Goal: Transaction & Acquisition: Purchase product/service

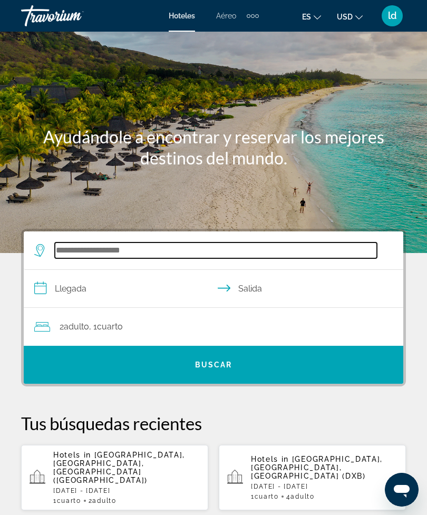
click at [102, 248] on input "Search hotel destination" at bounding box center [216, 250] width 322 height 16
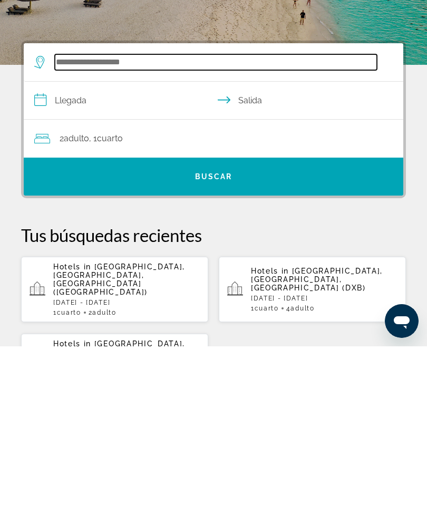
scroll to position [26, 0]
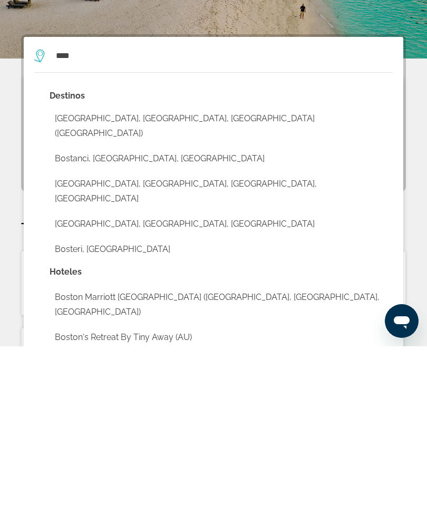
click at [157, 277] on button "[GEOGRAPHIC_DATA], [GEOGRAPHIC_DATA], [GEOGRAPHIC_DATA] ([GEOGRAPHIC_DATA])" at bounding box center [221, 294] width 343 height 35
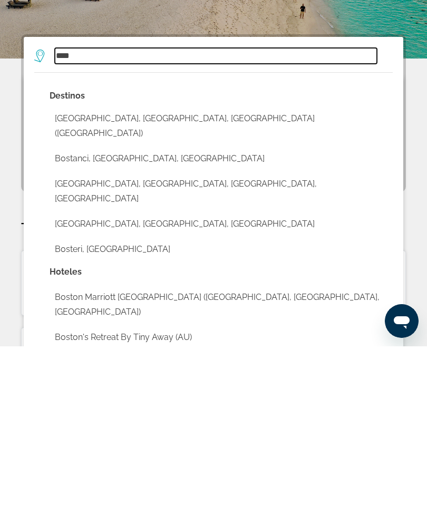
type input "**********"
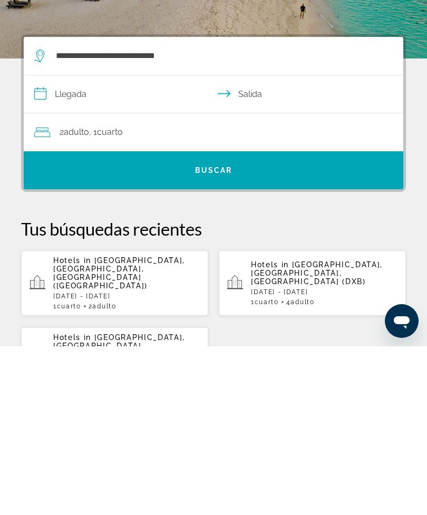
click at [78, 244] on input "**********" at bounding box center [216, 264] width 384 height 41
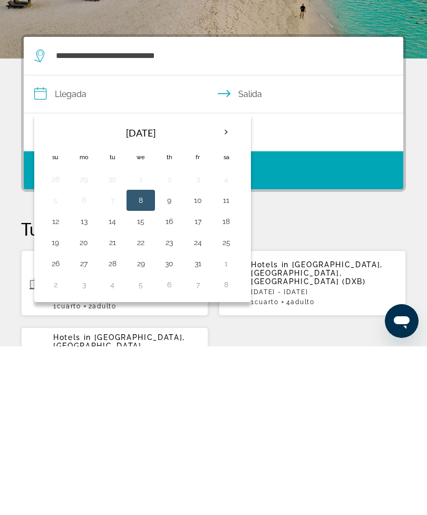
scroll to position [194, 0]
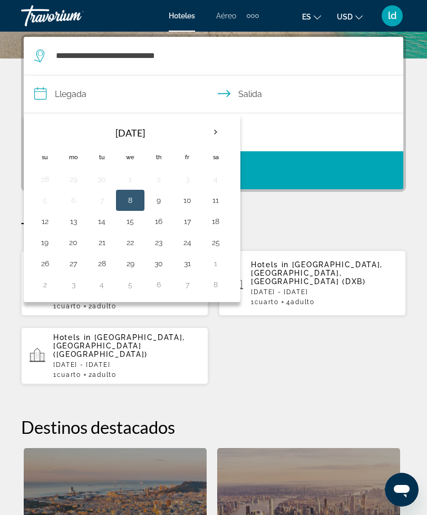
click at [72, 221] on button "13" at bounding box center [73, 221] width 17 height 15
click at [75, 217] on button "13" at bounding box center [73, 221] width 17 height 15
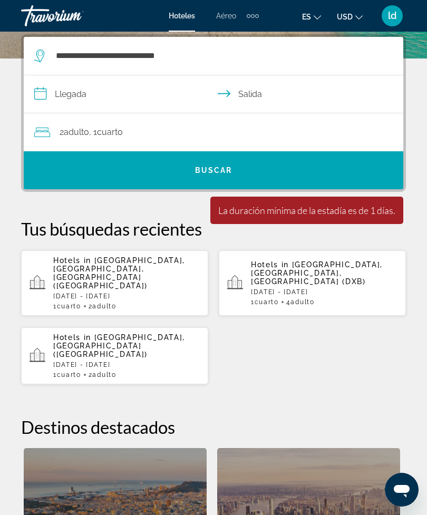
click at [95, 84] on input "**********" at bounding box center [216, 95] width 384 height 41
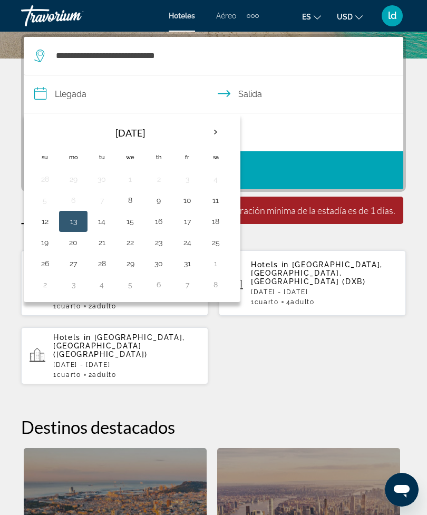
click at [165, 222] on button "16" at bounding box center [158, 221] width 17 height 15
click at [46, 245] on button "19" at bounding box center [44, 242] width 17 height 15
type input "**********"
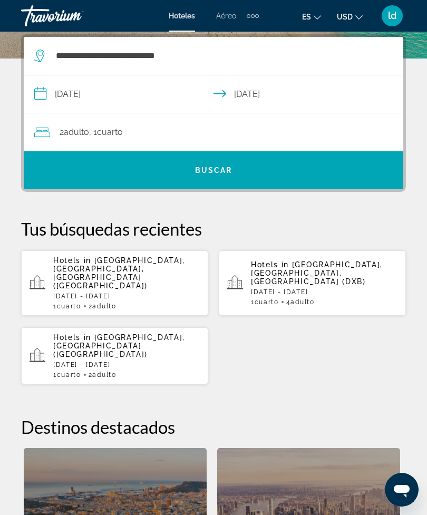
click at [134, 131] on div "2 Adulto Adulto , 1 Cuarto habitaciones" at bounding box center [218, 132] width 369 height 15
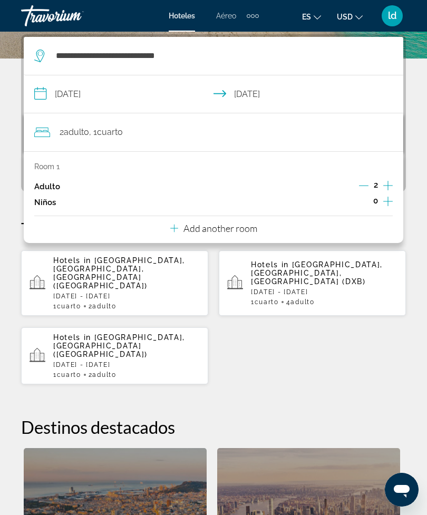
click at [392, 182] on icon "Increment adults" at bounding box center [387, 185] width 9 height 13
click at [389, 187] on icon "Increment adults" at bounding box center [387, 185] width 9 height 13
click at [361, 187] on icon "Decrement adults" at bounding box center [363, 185] width 9 height 9
click at [363, 184] on icon "Decrement adults" at bounding box center [363, 185] width 9 height 9
click at [245, 230] on p "Add another room" at bounding box center [220, 228] width 74 height 12
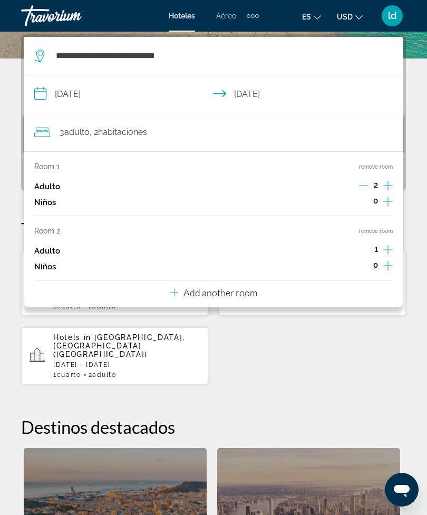
click at [392, 250] on icon "Increment adults" at bounding box center [387, 249] width 9 height 13
click at [287, 345] on div "Hotels in [GEOGRAPHIC_DATA], [GEOGRAPHIC_DATA], [GEOGRAPHIC_DATA] (BOS) [DATE] …" at bounding box center [213, 317] width 385 height 135
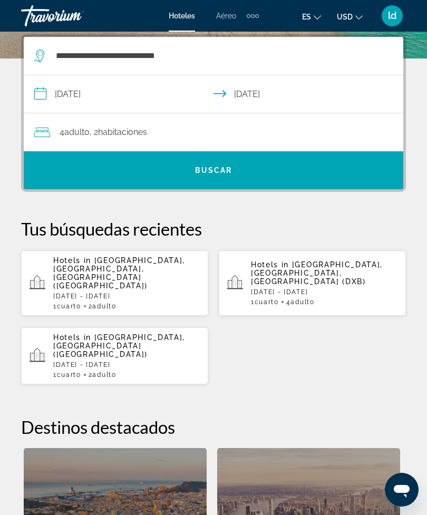
click at [237, 165] on span "Search" at bounding box center [213, 170] width 379 height 25
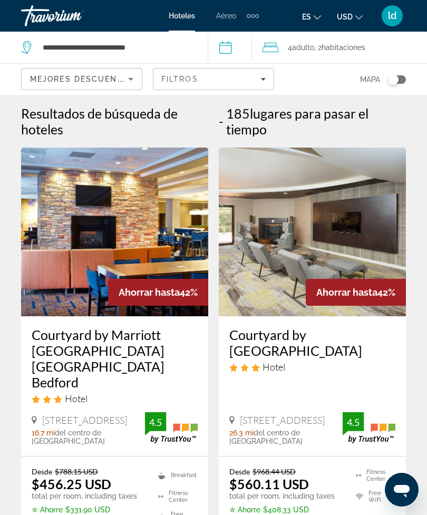
click at [300, 44] on span "Adulto" at bounding box center [303, 47] width 22 height 8
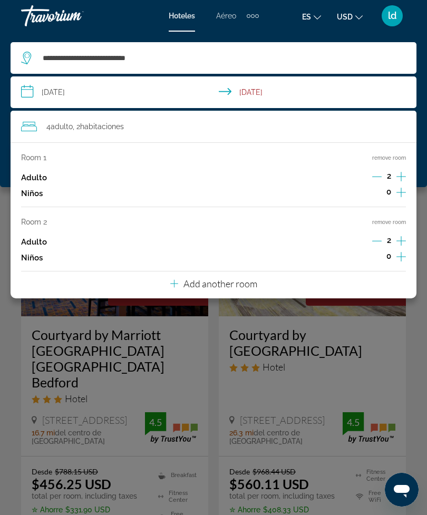
click at [376, 246] on icon "Decrement adults" at bounding box center [376, 240] width 9 height 9
click at [386, 239] on div "1" at bounding box center [389, 242] width 33 height 16
click at [399, 176] on icon "Increment adults" at bounding box center [400, 176] width 9 height 13
click at [401, 176] on icon "Increment adults" at bounding box center [400, 176] width 9 height 13
click at [202, 85] on input "**********" at bounding box center [216, 93] width 410 height 35
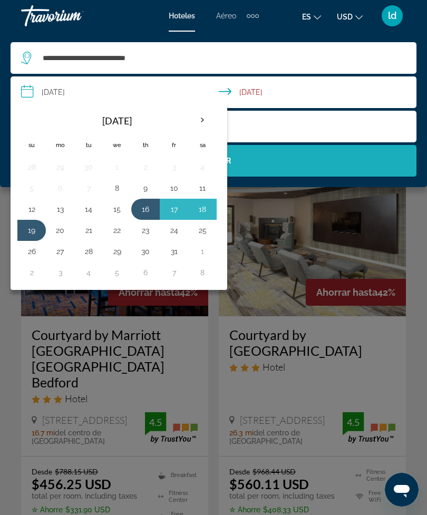
click at [318, 155] on span "Search" at bounding box center [214, 160] width 406 height 25
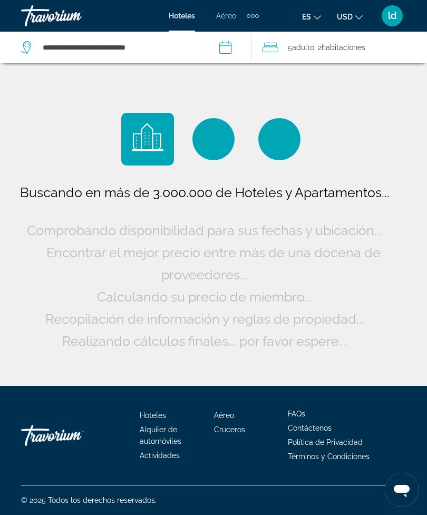
click at [239, 47] on input "**********" at bounding box center [232, 49] width 48 height 35
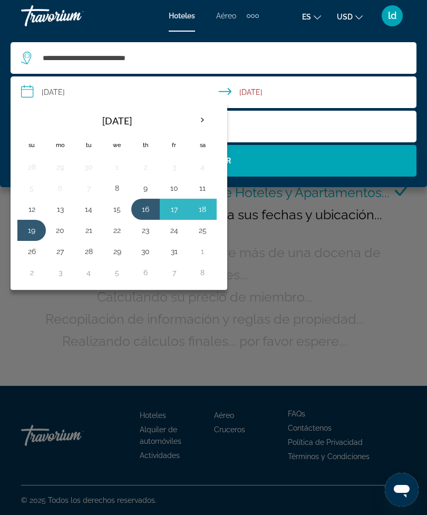
click at [313, 154] on span "Search" at bounding box center [214, 160] width 406 height 25
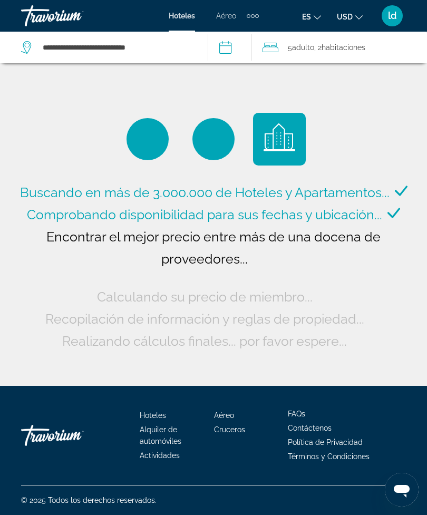
click at [300, 47] on span "Adulto" at bounding box center [303, 47] width 22 height 8
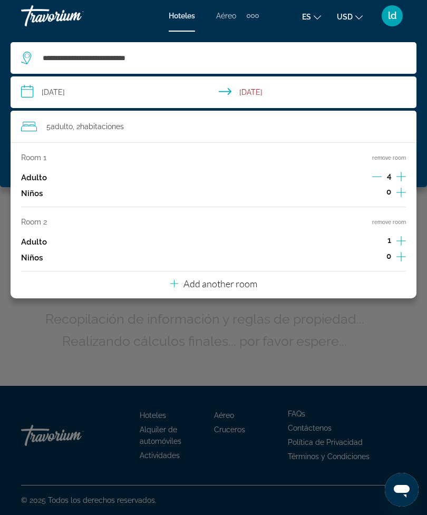
click at [86, 128] on span "habitaciones" at bounding box center [102, 126] width 44 height 8
click at [347, 185] on div "Adulto 4" at bounding box center [213, 178] width 385 height 16
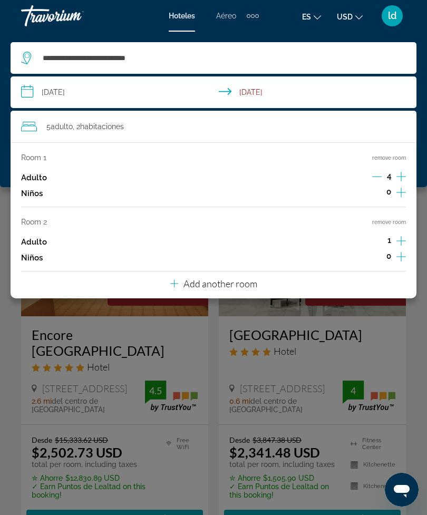
click at [130, 129] on div "5 Adulto Adulto , 2 Cuarto habitaciones" at bounding box center [218, 126] width 395 height 15
click at [379, 178] on icon "Decrement adults" at bounding box center [376, 176] width 9 height 9
click at [376, 177] on icon "Decrement adults" at bounding box center [376, 177] width 9 height 1
click at [400, 243] on icon "Increment adults" at bounding box center [400, 241] width 9 height 13
click at [421, 320] on div "Main content" at bounding box center [213, 257] width 427 height 515
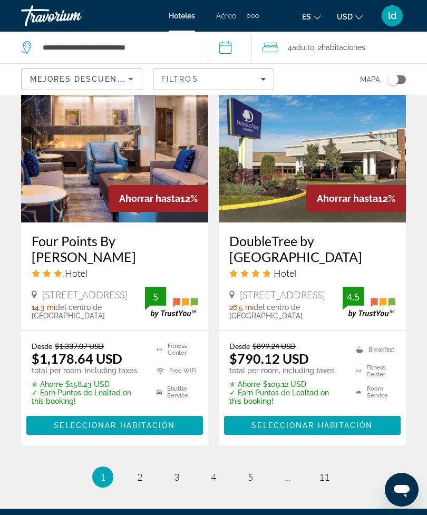
scroll to position [2234, 0]
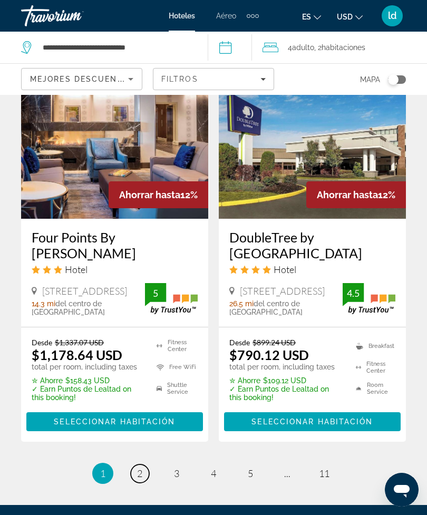
click at [146, 464] on link "page 2" at bounding box center [140, 473] width 18 height 18
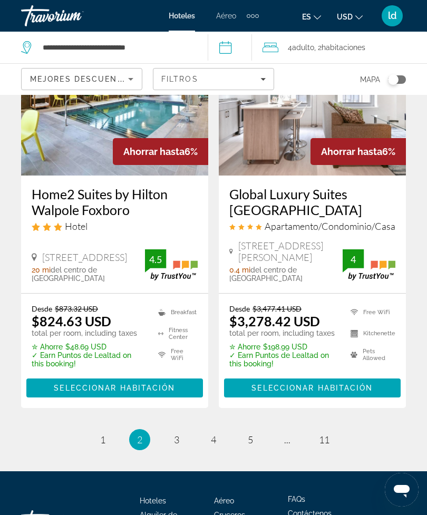
scroll to position [2250, 0]
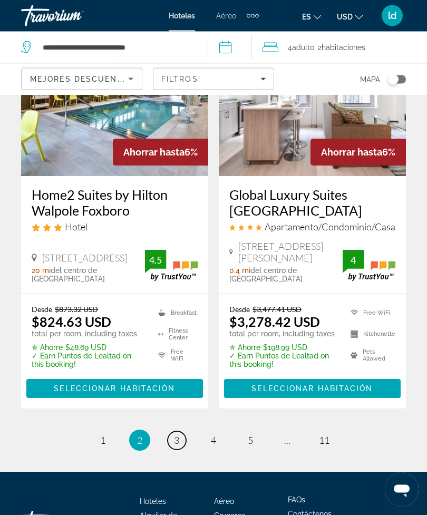
click at [173, 432] on link "page 3" at bounding box center [177, 441] width 18 height 18
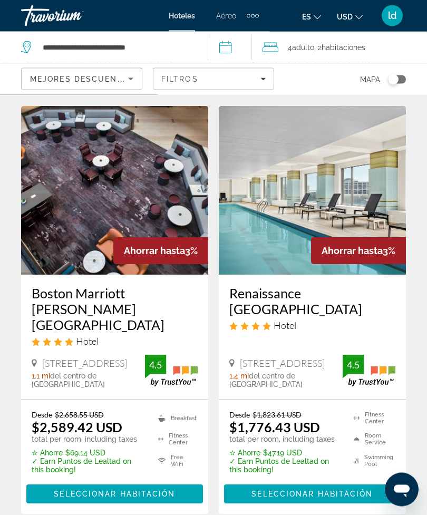
scroll to position [2258, 0]
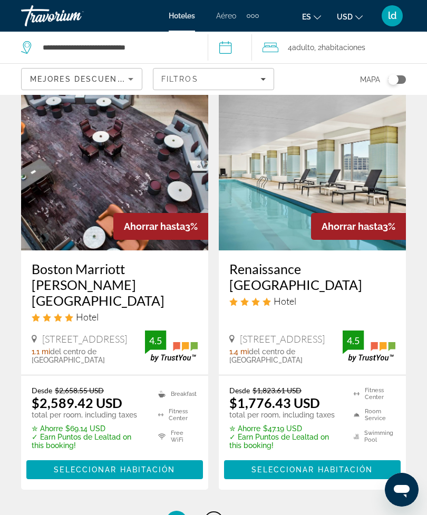
click at [213, 512] on link "page 4" at bounding box center [213, 521] width 18 height 18
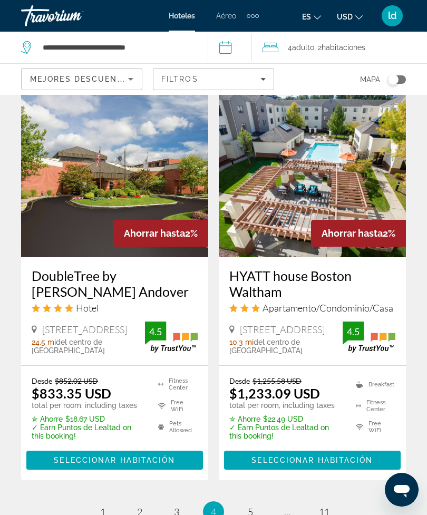
scroll to position [2184, 0]
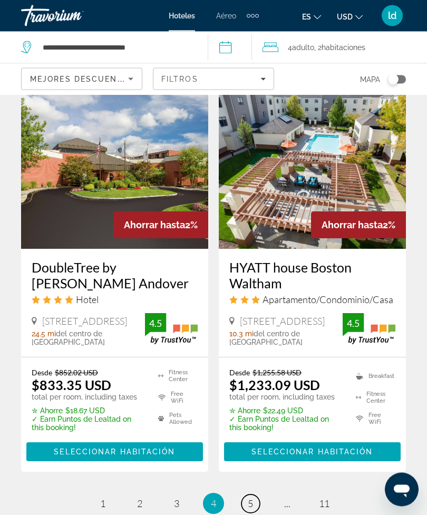
click at [251, 498] on span "5" at bounding box center [250, 504] width 5 height 12
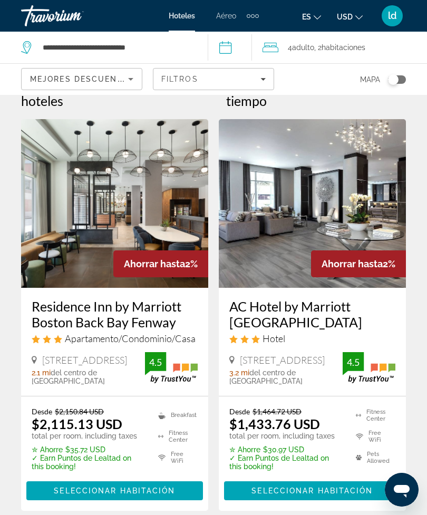
scroll to position [24, 0]
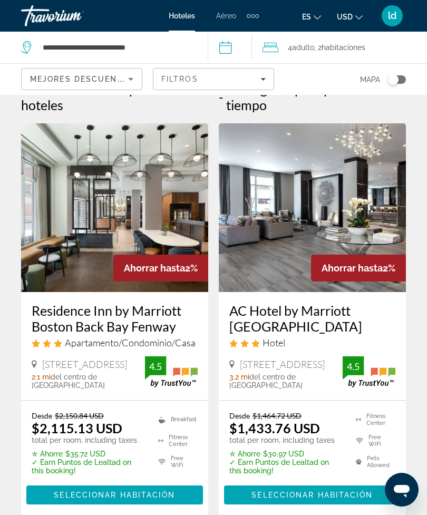
click at [261, 79] on icon "Filters" at bounding box center [262, 78] width 5 height 5
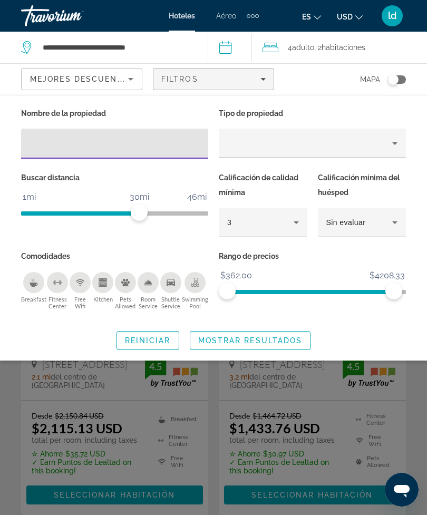
click at [59, 142] on input "Hotel Filters" at bounding box center [115, 144] width 170 height 13
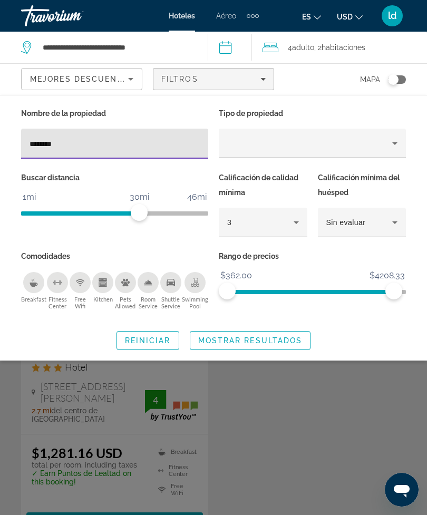
type input "*********"
click at [295, 339] on span "Mostrar resultados" at bounding box center [250, 340] width 104 height 8
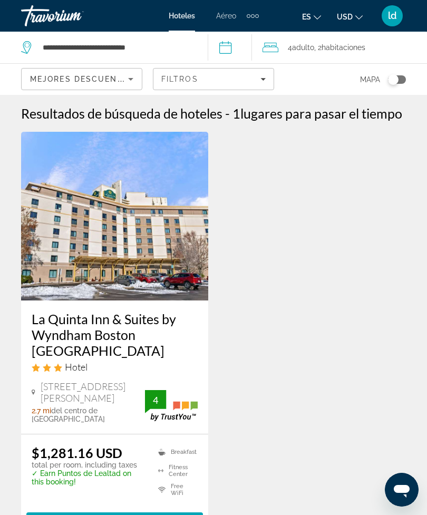
click at [142, 380] on div "La Quinta Inn & Suites by Wyndham Boston [GEOGRAPHIC_DATA] Hotel" at bounding box center [115, 346] width 166 height 70
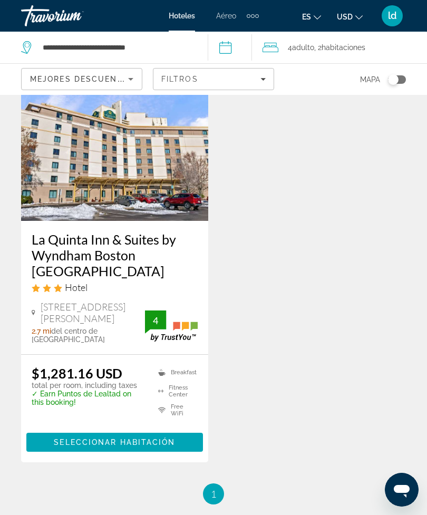
scroll to position [83, 0]
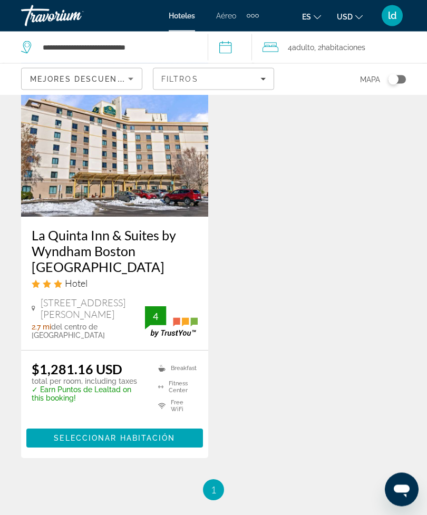
click at [101, 351] on div "$1,281.16 USD total per room, including taxes ✓ Earn Puntos de Lealtad on this …" at bounding box center [114, 405] width 187 height 108
click at [160, 194] on img "Main content" at bounding box center [114, 132] width 187 height 169
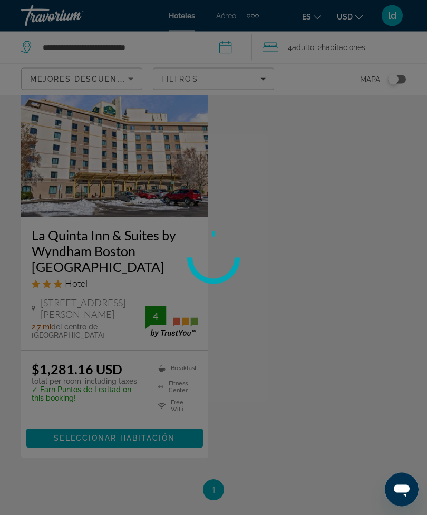
scroll to position [84, 0]
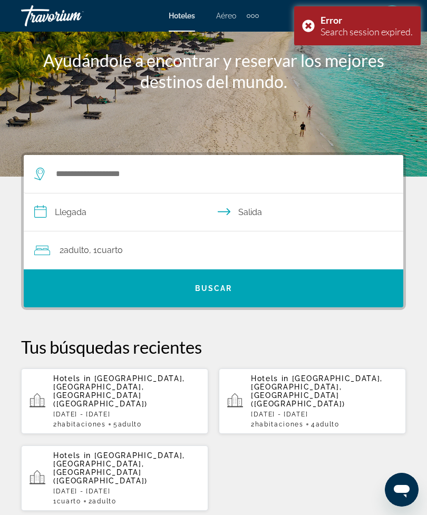
scroll to position [62, 0]
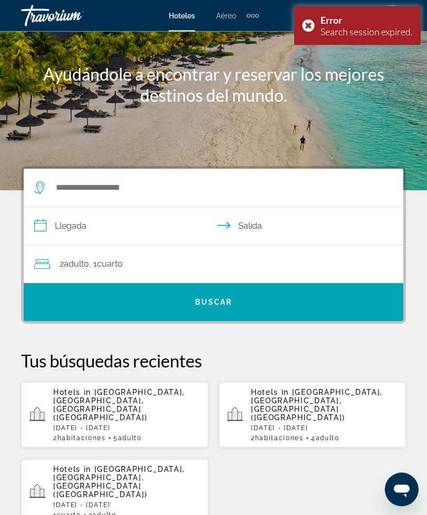
click at [102, 173] on div "Search widget" at bounding box center [208, 188] width 348 height 38
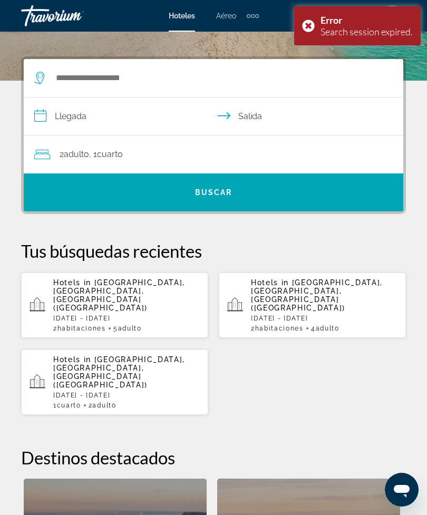
scroll to position [194, 0]
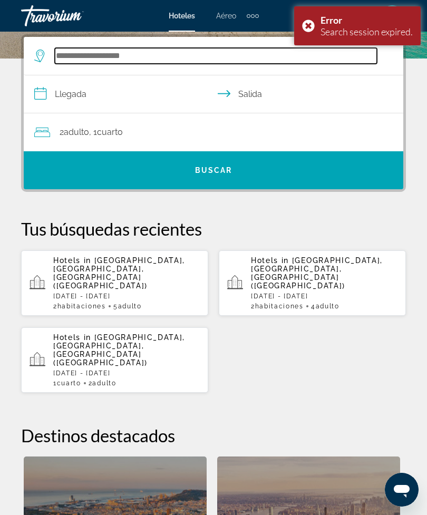
click at [85, 56] on input "Search hotel destination" at bounding box center [216, 56] width 322 height 16
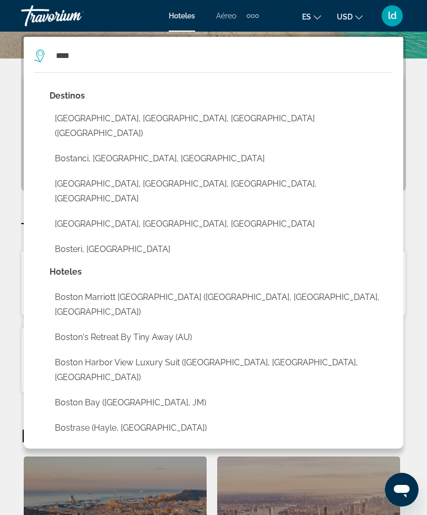
click at [161, 119] on button "[GEOGRAPHIC_DATA], [GEOGRAPHIC_DATA], [GEOGRAPHIC_DATA] ([GEOGRAPHIC_DATA])" at bounding box center [221, 126] width 343 height 35
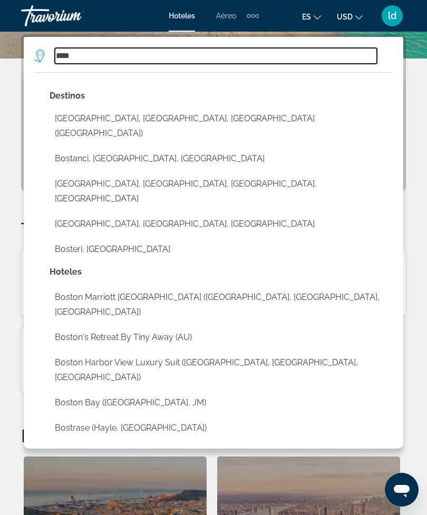
type input "**********"
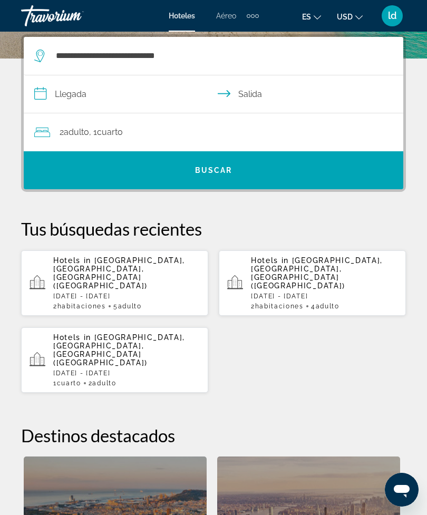
click at [104, 95] on input "**********" at bounding box center [216, 95] width 384 height 41
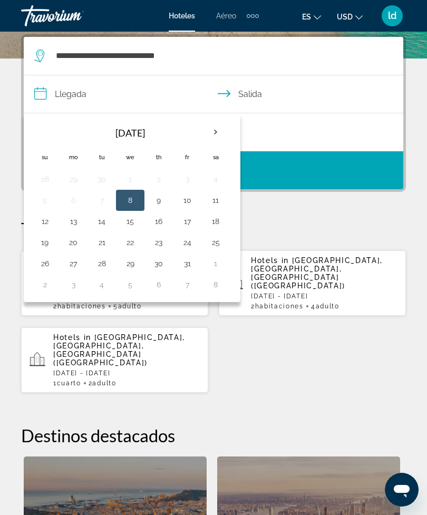
click at [162, 221] on button "16" at bounding box center [158, 221] width 17 height 15
click at [46, 238] on button "19" at bounding box center [44, 242] width 17 height 15
type input "**********"
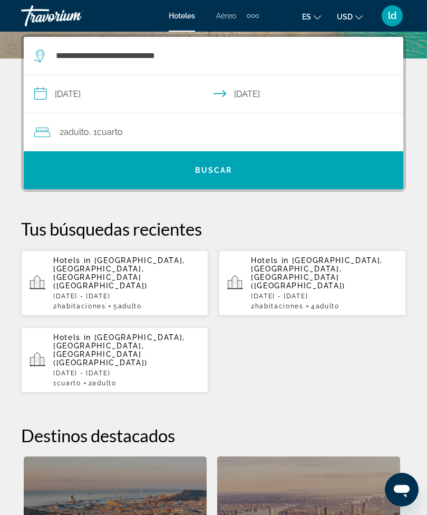
click at [254, 176] on span "Search" at bounding box center [213, 170] width 379 height 25
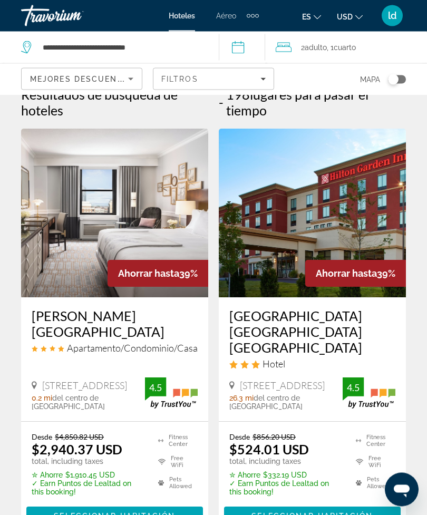
scroll to position [1, 0]
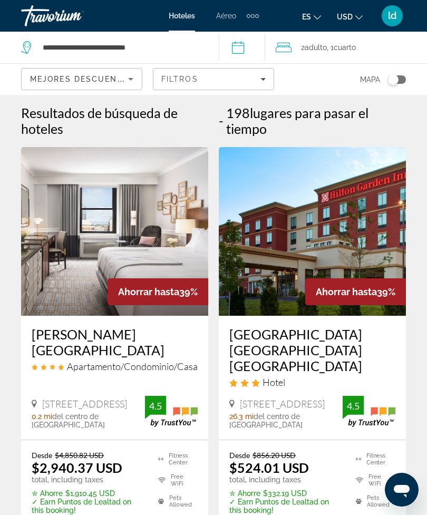
click at [256, 79] on div "Filtros" at bounding box center [213, 79] width 104 height 8
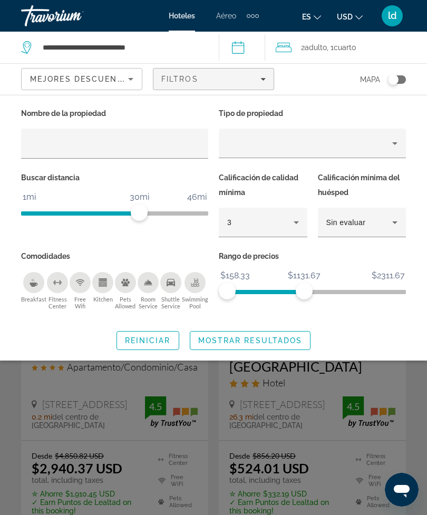
click at [268, 334] on span "Search widget" at bounding box center [250, 340] width 120 height 25
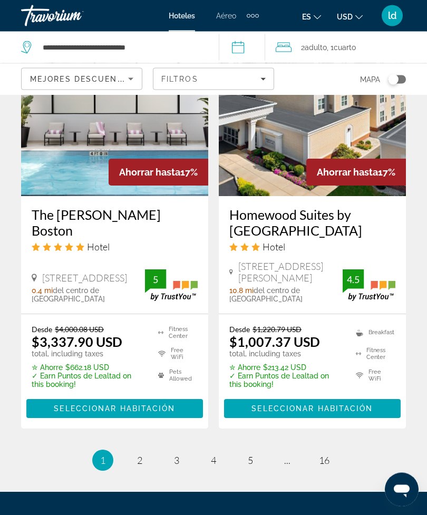
scroll to position [2222, 0]
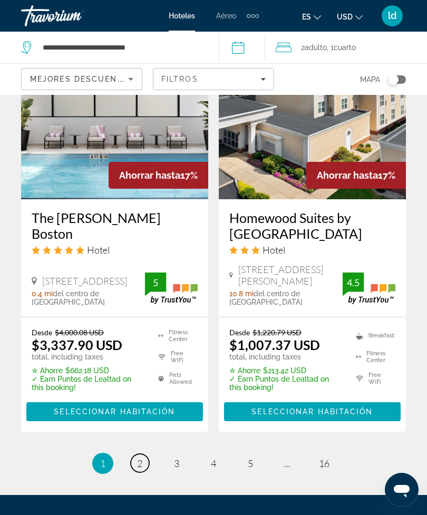
click at [136, 454] on link "page 2" at bounding box center [140, 463] width 18 height 18
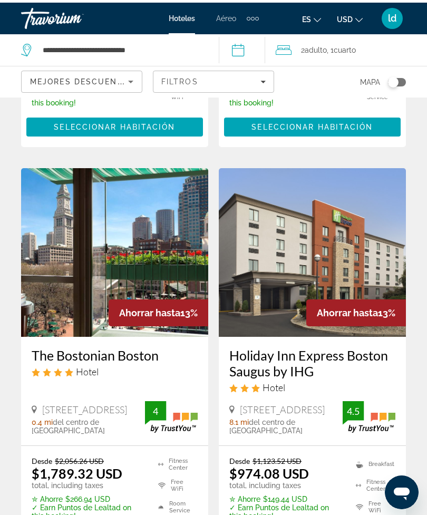
scroll to position [2125, 0]
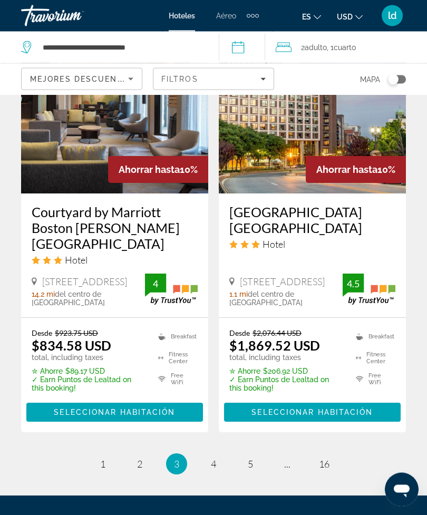
scroll to position [2264, 0]
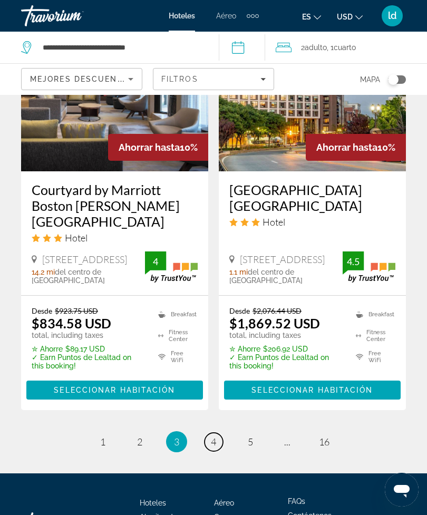
click at [211, 436] on span "4" at bounding box center [213, 442] width 5 height 12
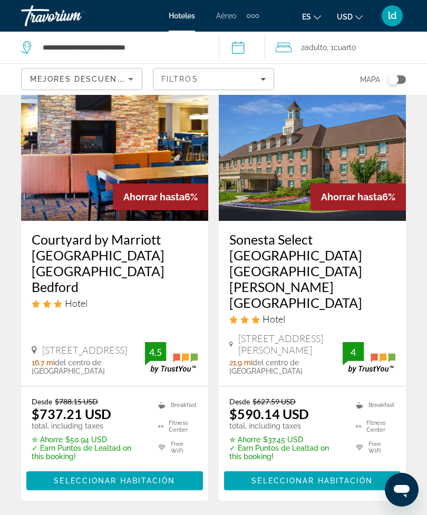
scroll to position [2252, 0]
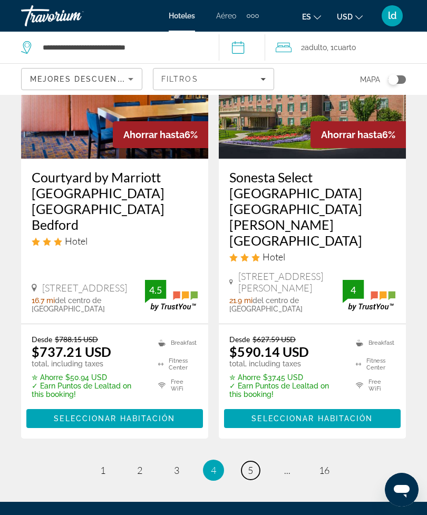
click at [250, 464] on span "5" at bounding box center [250, 470] width 5 height 12
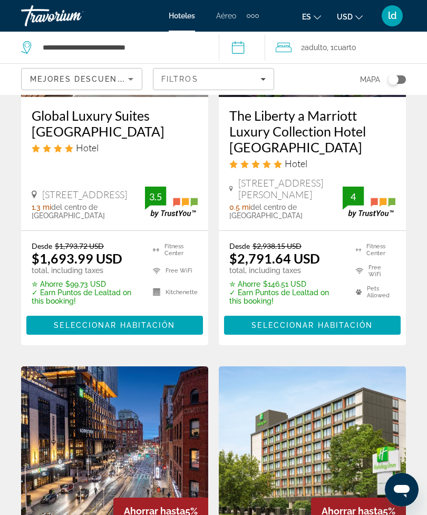
scroll to position [1052, 0]
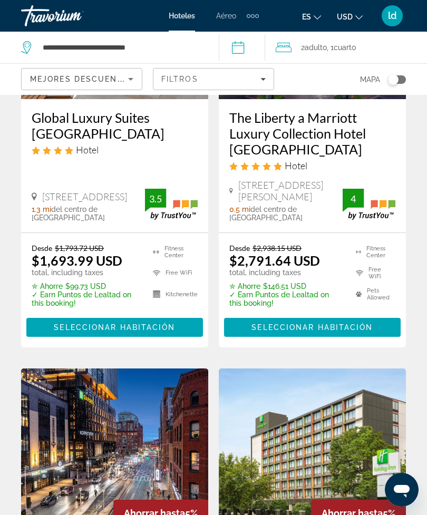
click at [225, 75] on div "Filtros" at bounding box center [213, 79] width 104 height 8
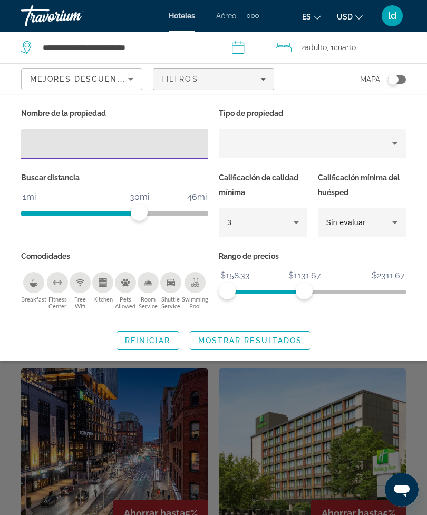
click at [79, 147] on input "Hotel Filters" at bounding box center [115, 144] width 170 height 13
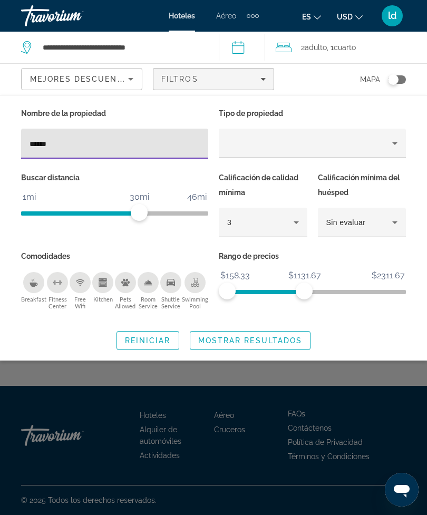
type input "******"
click at [333, 327] on div "Nombre de la propiedad ****** Tipo de propiedad Buscar distancia 1mi 46mi 30mi …" at bounding box center [213, 228] width 427 height 244
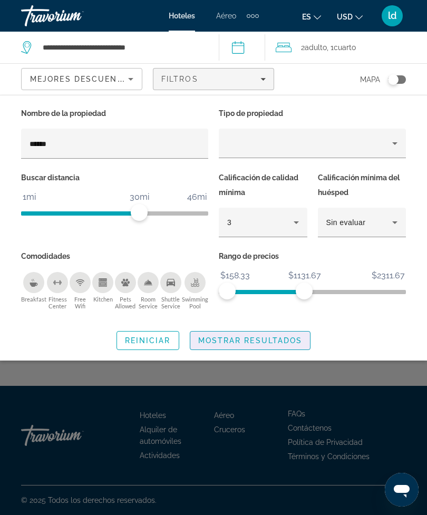
click at [299, 337] on span "Search widget" at bounding box center [250, 340] width 120 height 25
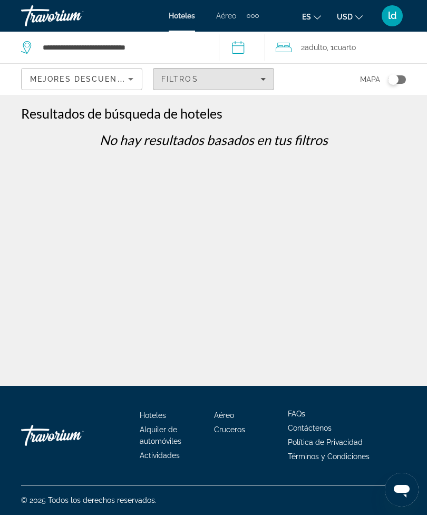
click at [263, 81] on icon "Filters" at bounding box center [262, 78] width 5 height 5
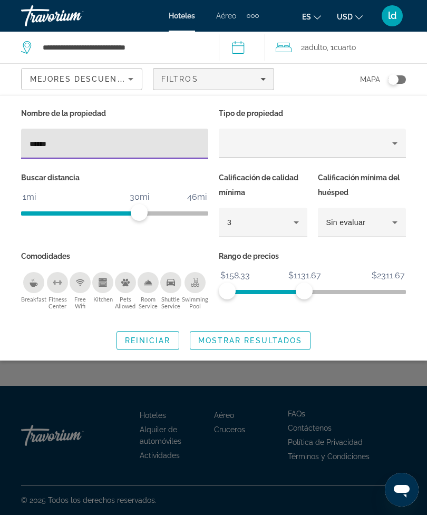
click at [75, 143] on input "******" at bounding box center [115, 144] width 170 height 13
type input "*"
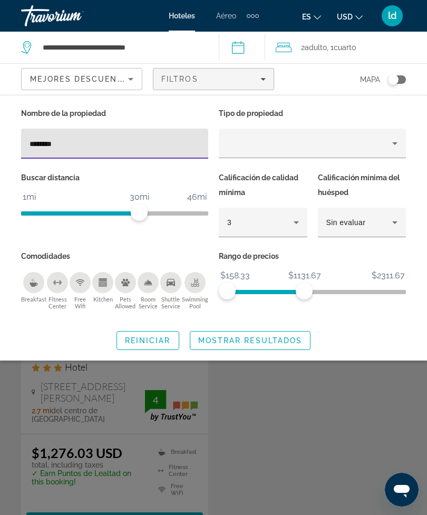
type input "*********"
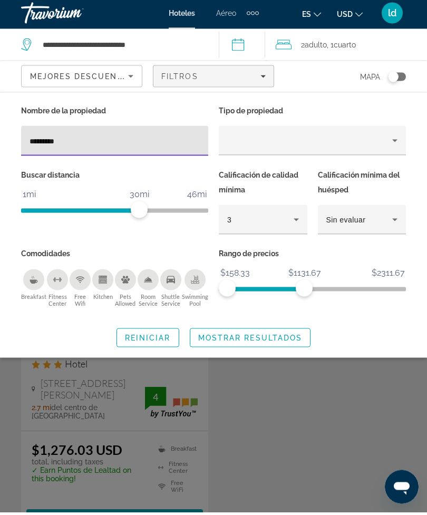
click at [296, 336] on span "Mostrar resultados" at bounding box center [250, 340] width 104 height 8
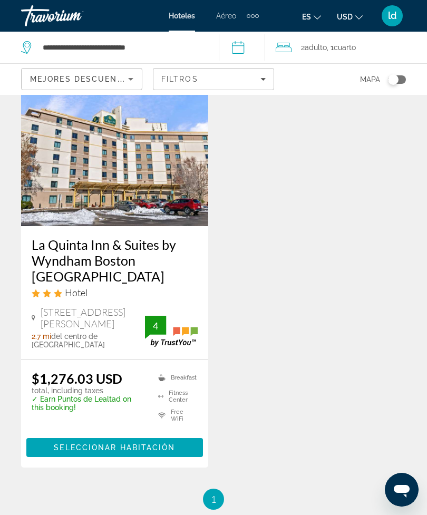
scroll to position [104, 0]
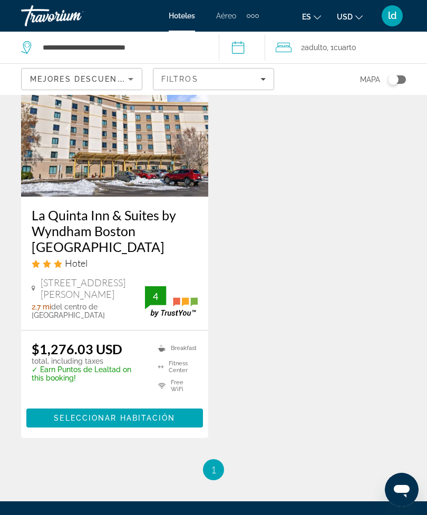
click at [163, 405] on span "Main content" at bounding box center [114, 417] width 177 height 25
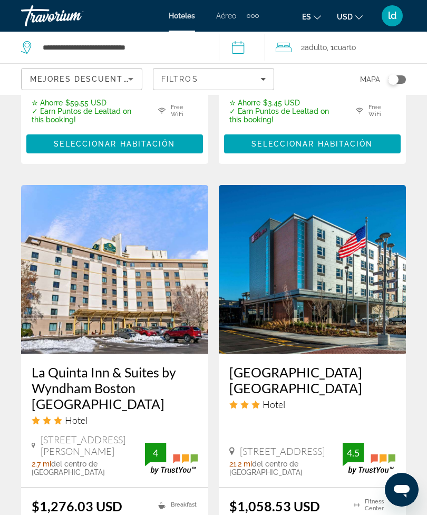
scroll to position [2262, 0]
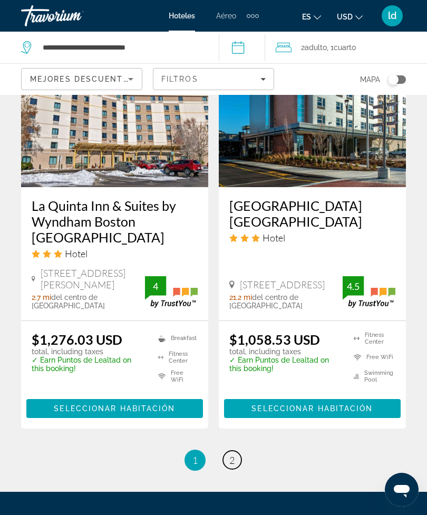
click at [231, 454] on span "2" at bounding box center [231, 460] width 5 height 12
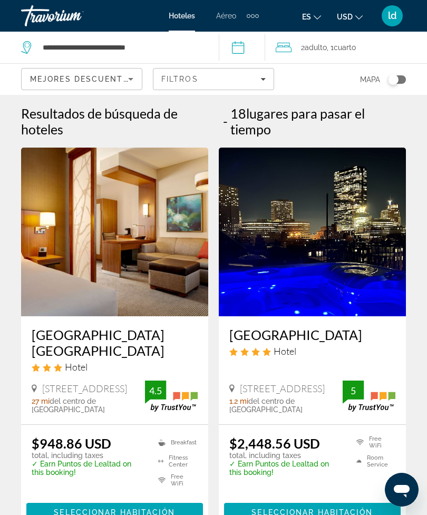
click at [253, 81] on div "Filtros" at bounding box center [213, 79] width 104 height 8
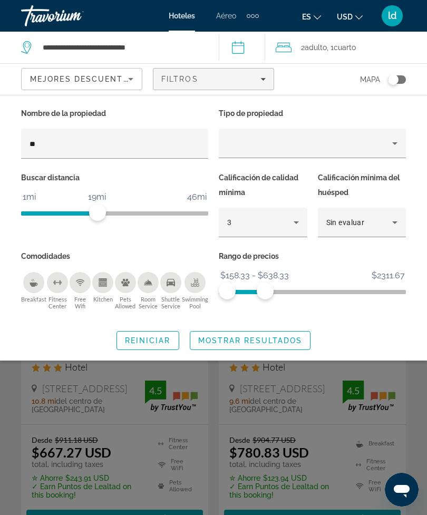
click at [54, 139] on input "**" at bounding box center [115, 144] width 170 height 13
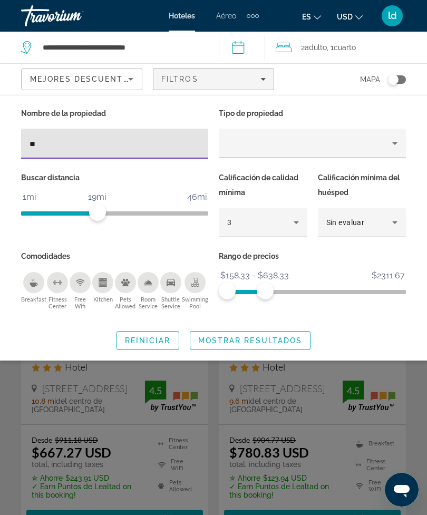
type input "*"
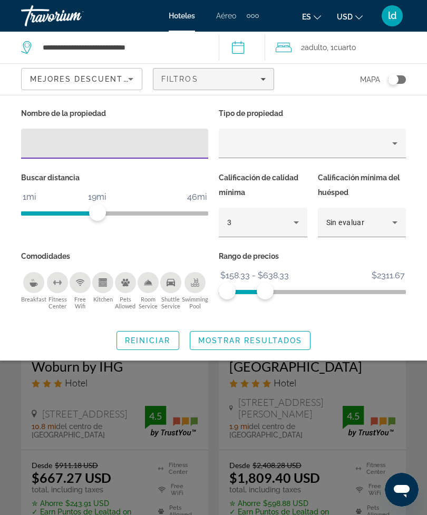
click at [304, 339] on span "Search widget" at bounding box center [250, 340] width 120 height 25
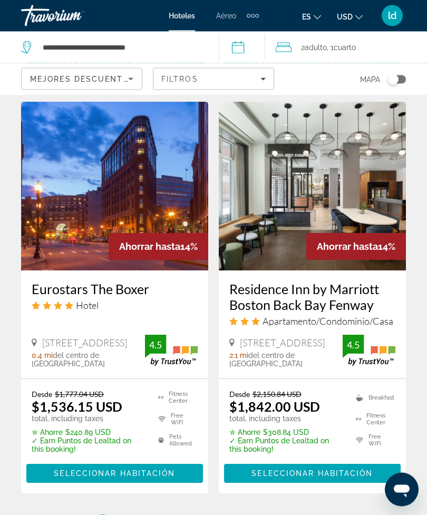
scroll to position [2235, 0]
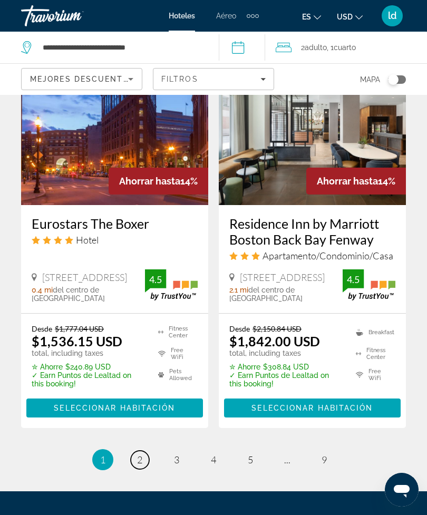
click at [140, 454] on span "2" at bounding box center [139, 460] width 5 height 12
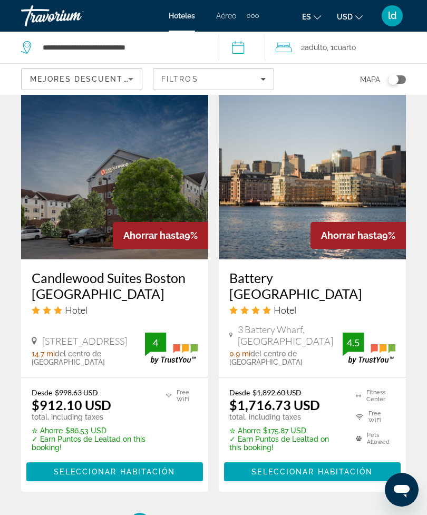
scroll to position [2248, 0]
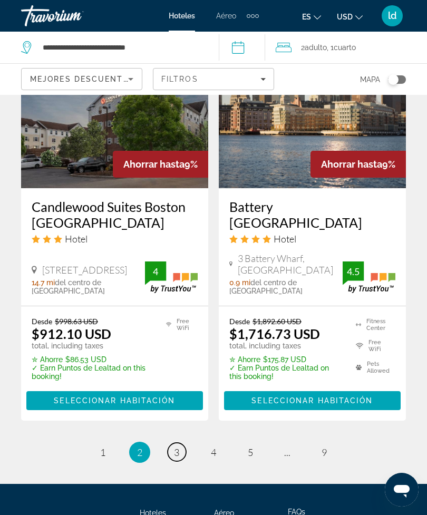
click at [177, 446] on span "3" at bounding box center [176, 452] width 5 height 12
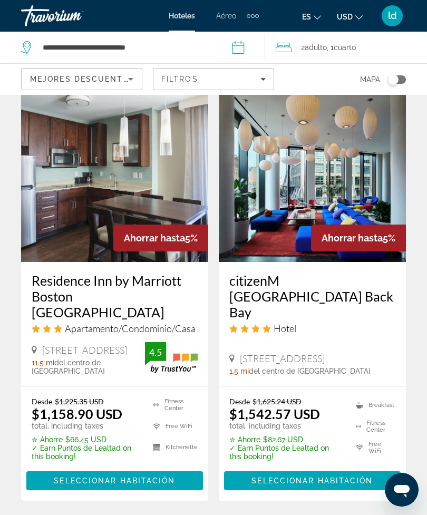
scroll to position [2253, 0]
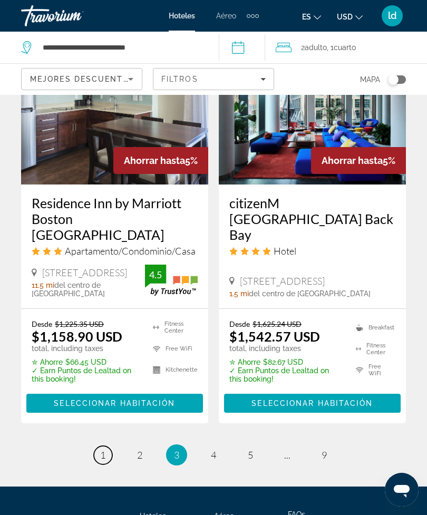
click at [106, 446] on link "page 1" at bounding box center [103, 455] width 18 height 18
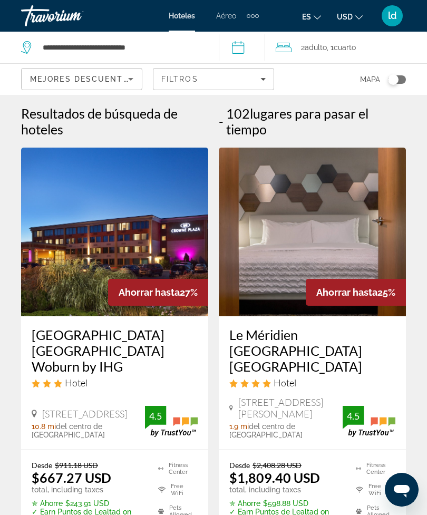
click at [147, 240] on img "Main content" at bounding box center [114, 232] width 187 height 169
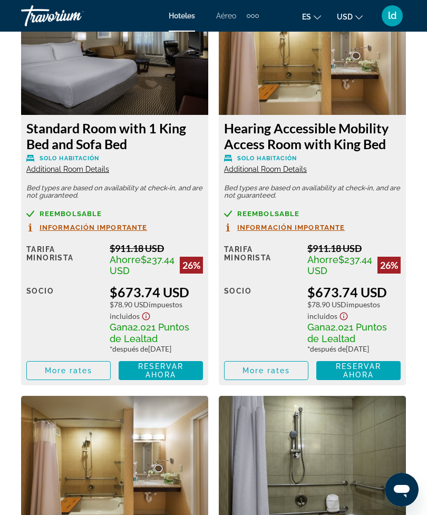
scroll to position [2306, 0]
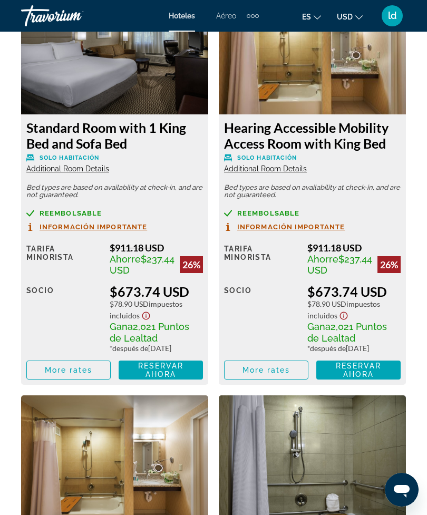
click at [125, 114] on img "Main content" at bounding box center [114, 49] width 187 height 132
click at [136, 276] on span "$237.44 USD" at bounding box center [142, 264] width 65 height 22
click at [88, 173] on span "Additional Room Details" at bounding box center [67, 168] width 83 height 8
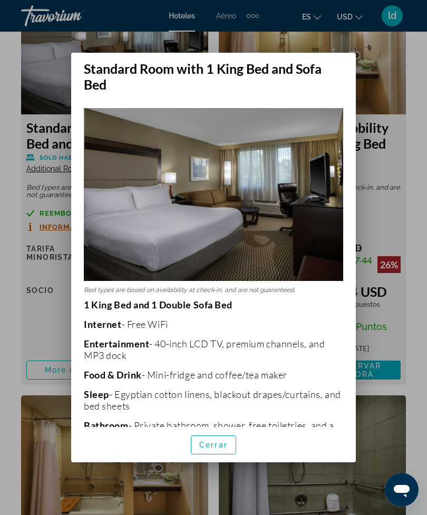
click at [393, 193] on div at bounding box center [213, 257] width 427 height 515
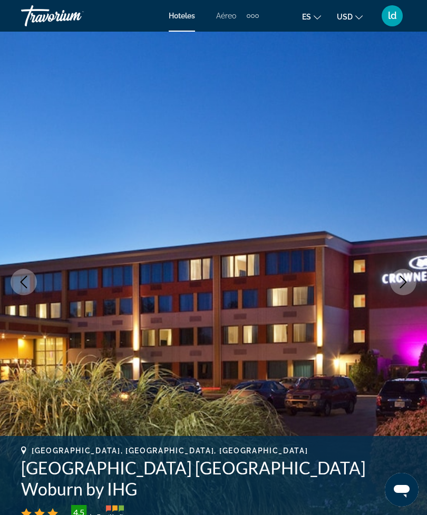
scroll to position [2306, 0]
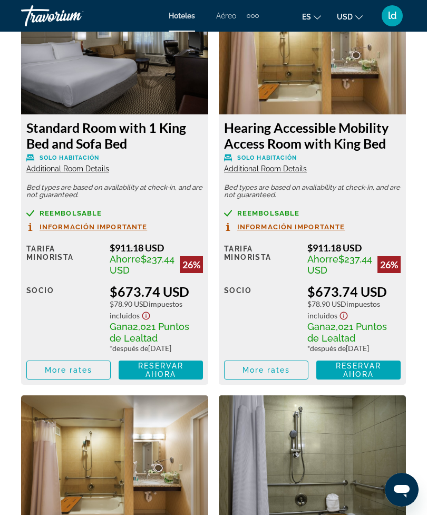
click at [154, 114] on img "Main content" at bounding box center [114, 49] width 187 height 132
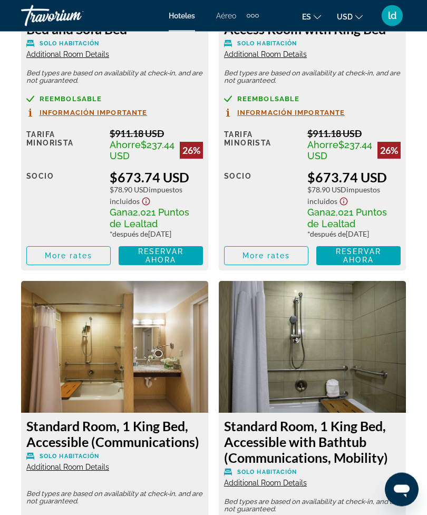
scroll to position [2428, 0]
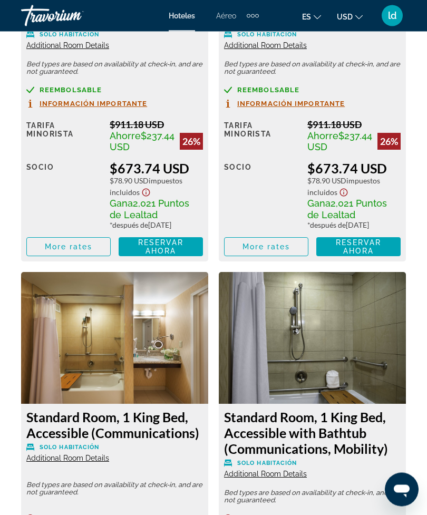
click at [89, 251] on span "More rates" at bounding box center [69, 247] width 48 height 8
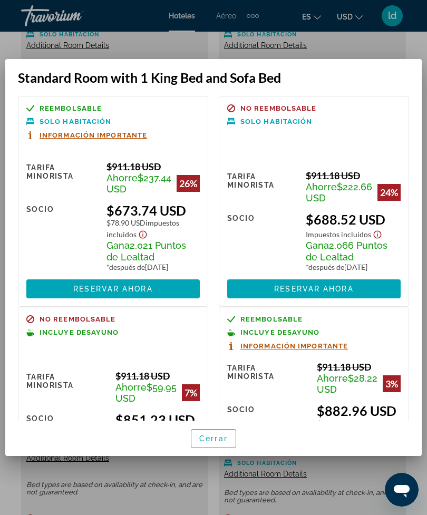
scroll to position [40, 0]
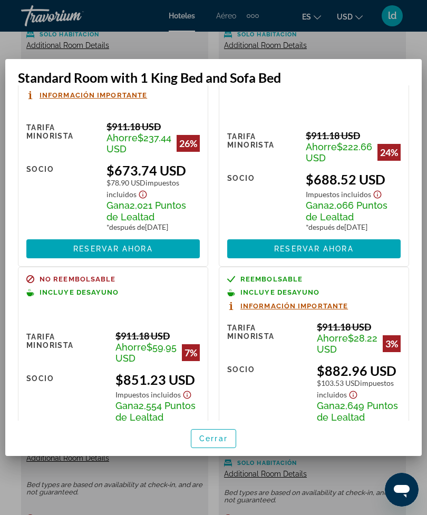
click at [214, 443] on span "Cerrar" at bounding box center [213, 438] width 28 height 8
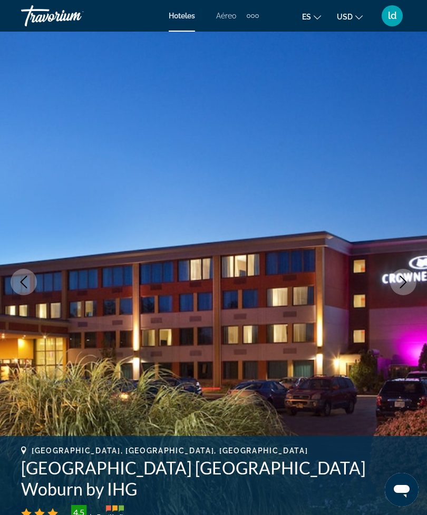
scroll to position [2429, 0]
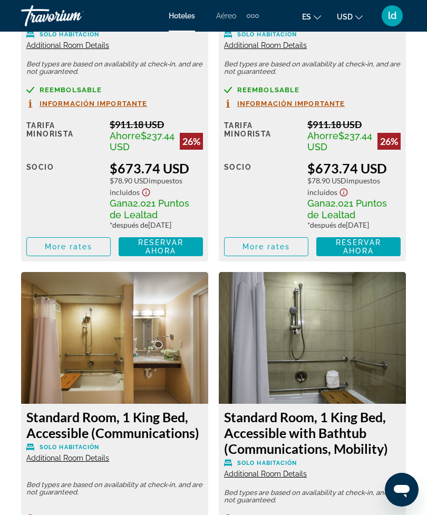
click at [144, 185] on span "$78.90 USD" at bounding box center [129, 180] width 39 height 9
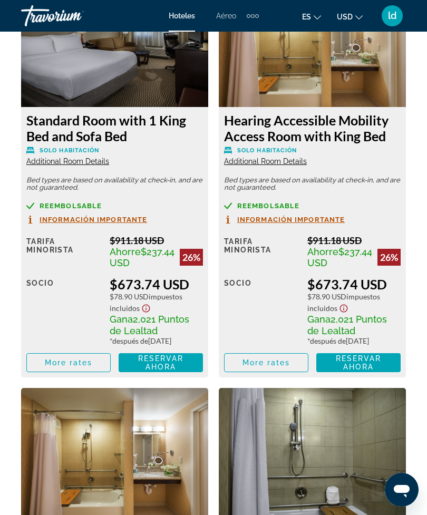
scroll to position [2315, 0]
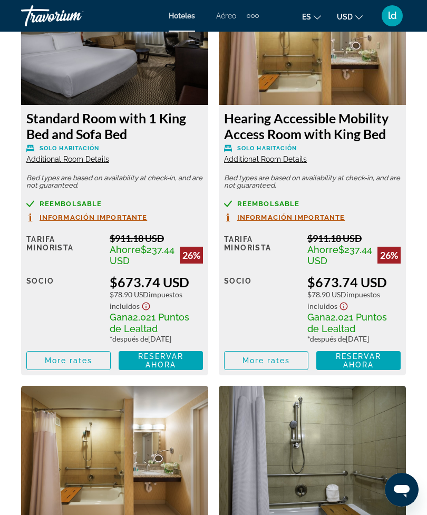
click at [148, 105] on img "Main content" at bounding box center [114, 39] width 187 height 132
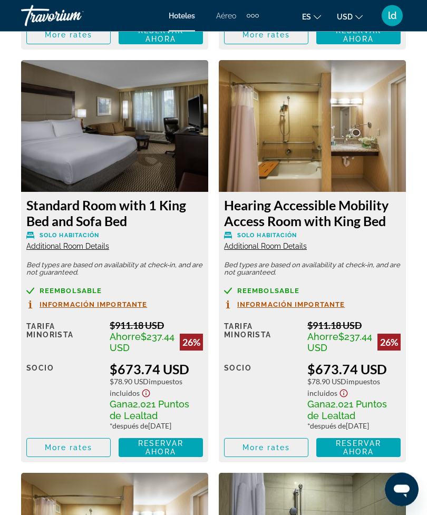
scroll to position [2213, 0]
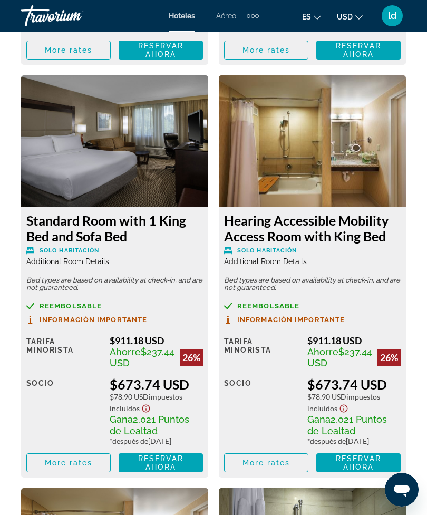
click at [150, 175] on img "Main content" at bounding box center [114, 141] width 187 height 132
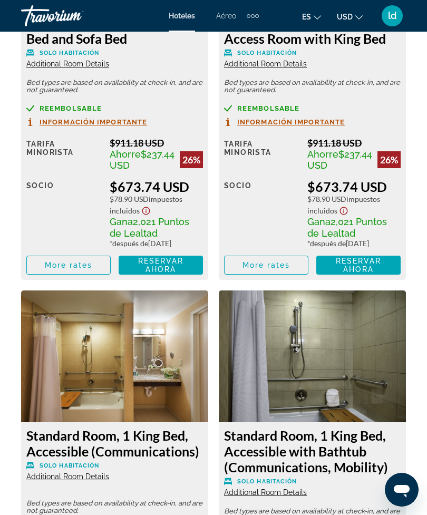
scroll to position [2411, 0]
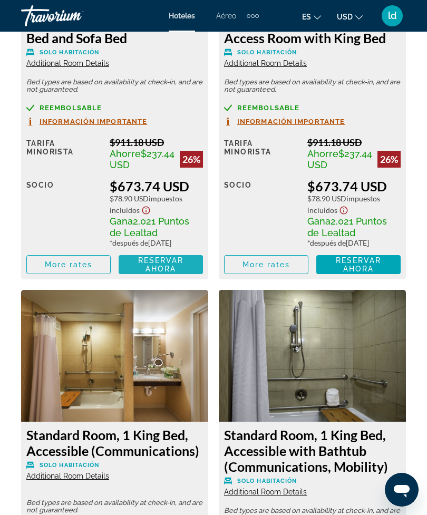
click at [174, 273] on span "Reservar ahora" at bounding box center [161, 264] width 46 height 17
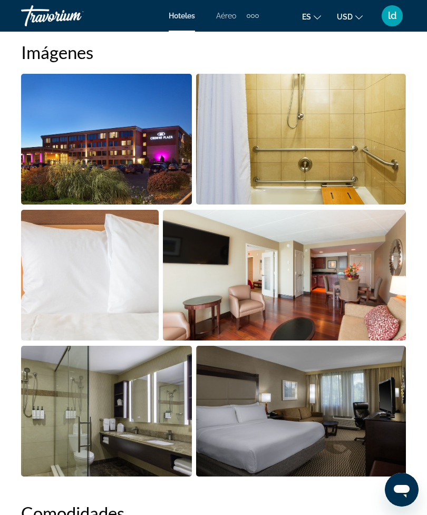
scroll to position [719, 0]
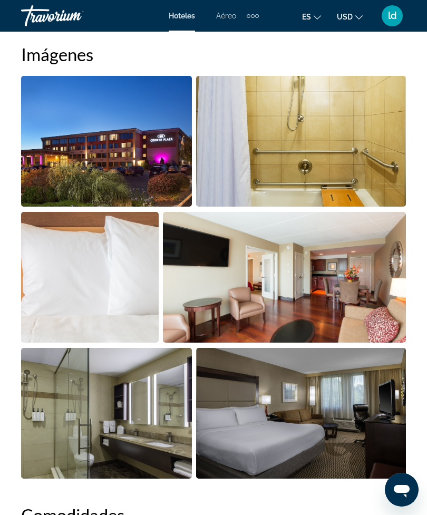
click at [358, 170] on img "Open full-screen image slider" at bounding box center [301, 141] width 210 height 131
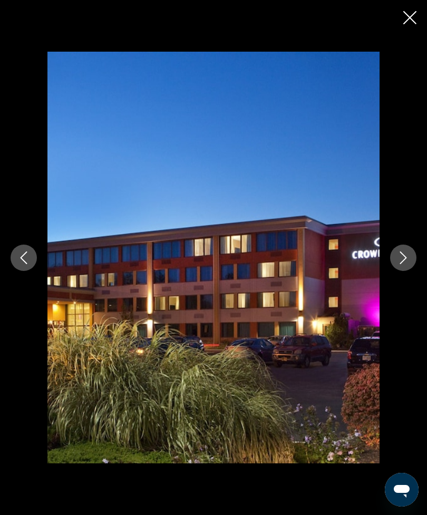
click at [401, 264] on icon "Next image" at bounding box center [403, 257] width 13 height 13
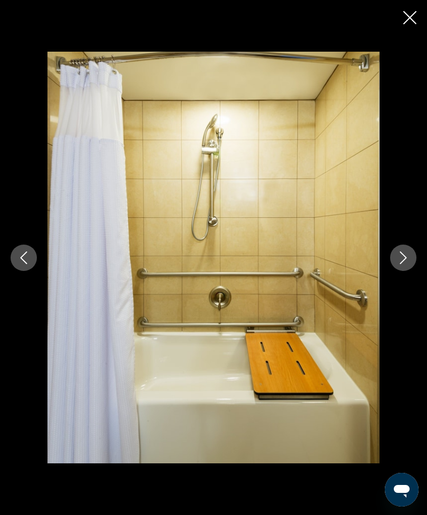
click at [398, 264] on icon "Next image" at bounding box center [403, 257] width 13 height 13
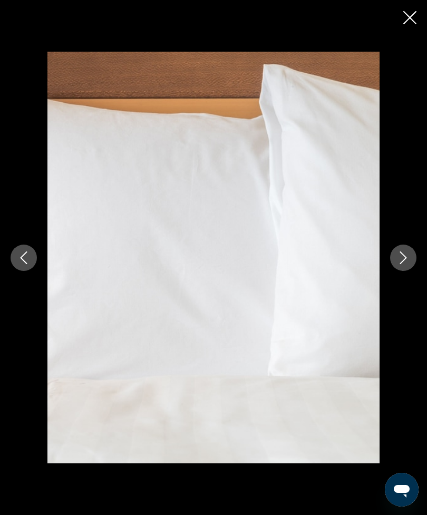
click at [405, 264] on icon "Next image" at bounding box center [403, 257] width 13 height 13
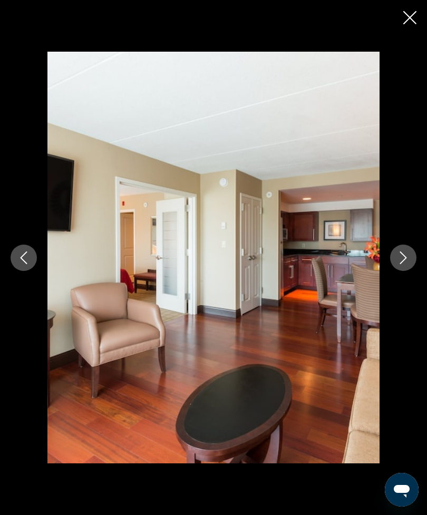
click at [404, 264] on icon "Next image" at bounding box center [403, 257] width 13 height 13
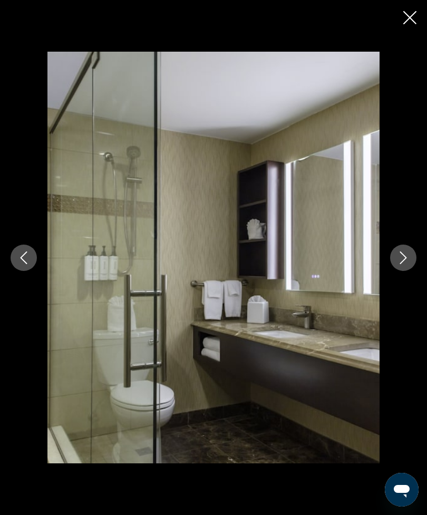
click at [405, 264] on icon "Next image" at bounding box center [403, 257] width 13 height 13
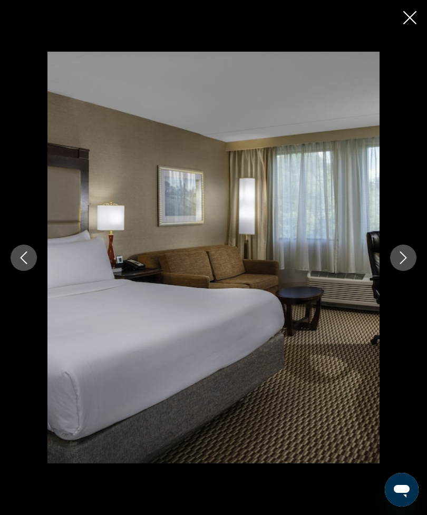
click at [400, 271] on button "Next image" at bounding box center [403, 258] width 26 height 26
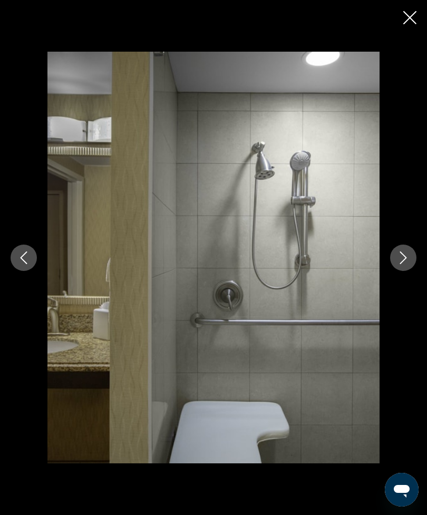
click at [404, 271] on button "Next image" at bounding box center [403, 258] width 26 height 26
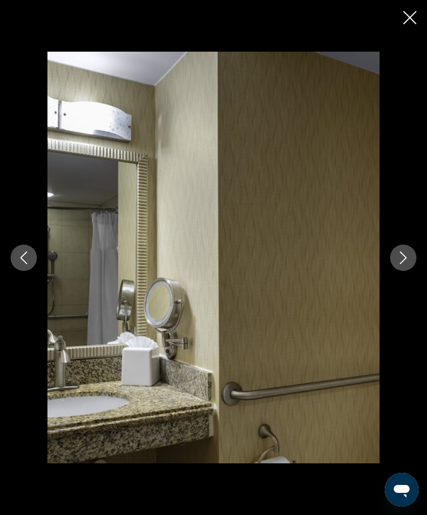
click at [401, 264] on icon "Next image" at bounding box center [403, 257] width 13 height 13
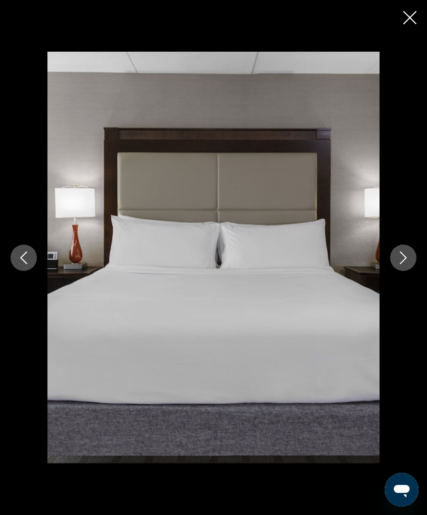
click at [401, 264] on icon "Next image" at bounding box center [403, 257] width 13 height 13
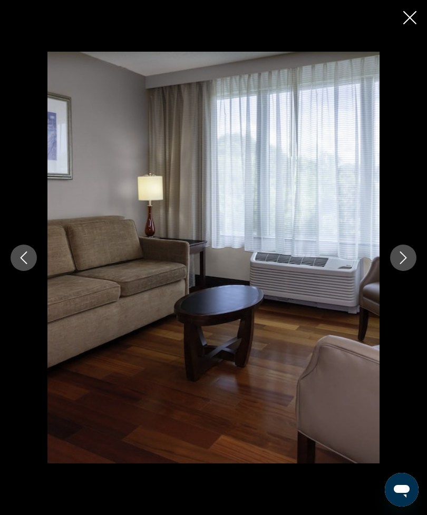
click at [404, 271] on button "Next image" at bounding box center [403, 258] width 26 height 26
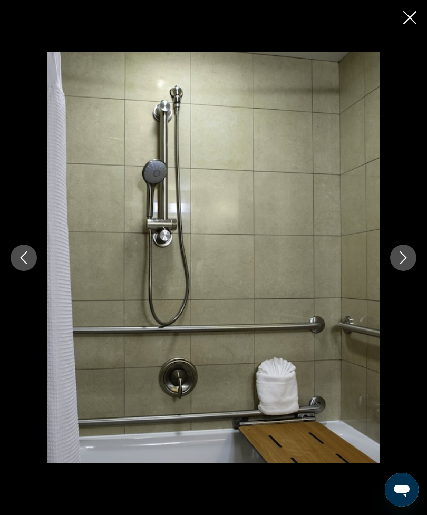
click at [404, 264] on icon "Next image" at bounding box center [403, 257] width 7 height 13
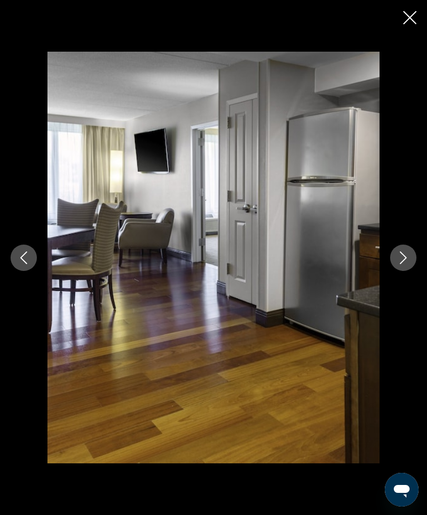
click at [407, 264] on icon "Next image" at bounding box center [403, 257] width 13 height 13
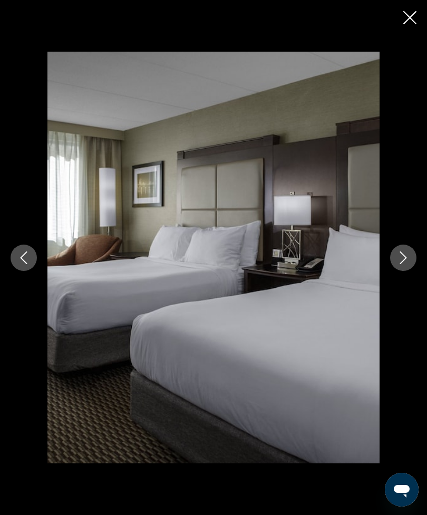
click at [403, 264] on icon "Next image" at bounding box center [403, 257] width 7 height 13
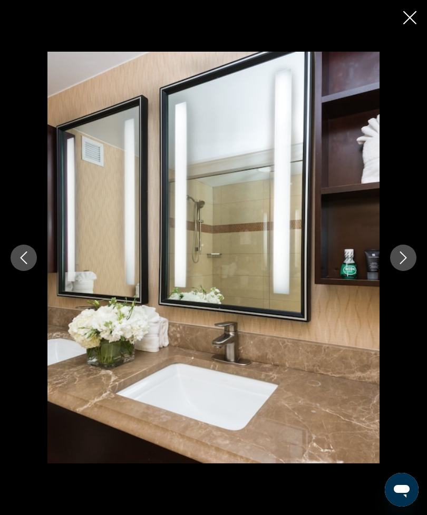
click at [404, 264] on icon "Next image" at bounding box center [403, 257] width 13 height 13
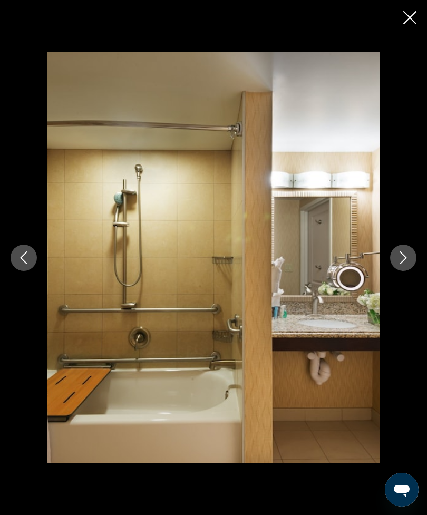
click at [405, 264] on icon "Next image" at bounding box center [403, 257] width 13 height 13
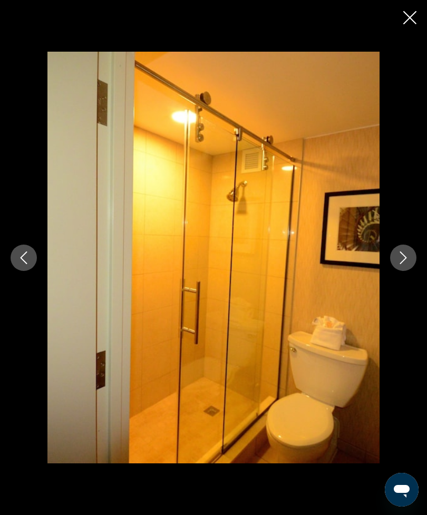
click at [408, 264] on icon "Next image" at bounding box center [403, 257] width 13 height 13
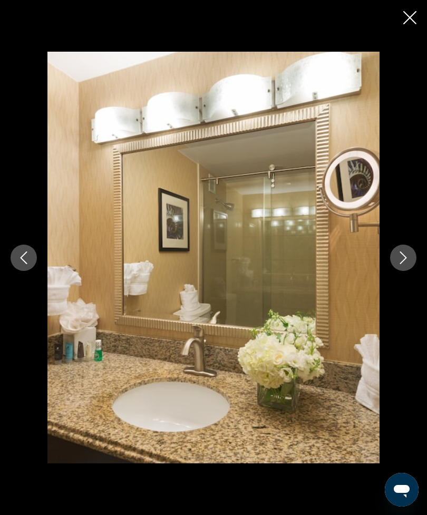
click at [406, 264] on icon "Next image" at bounding box center [403, 257] width 13 height 13
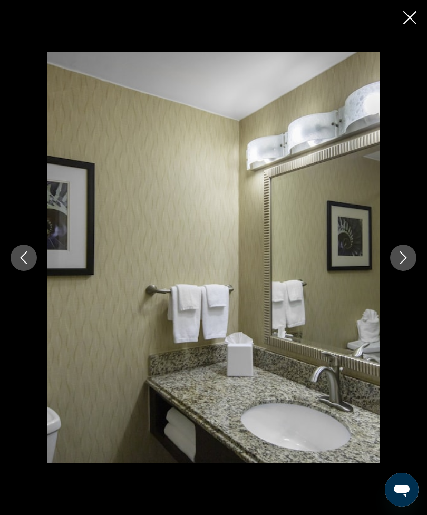
click at [406, 264] on icon "Next image" at bounding box center [403, 257] width 13 height 13
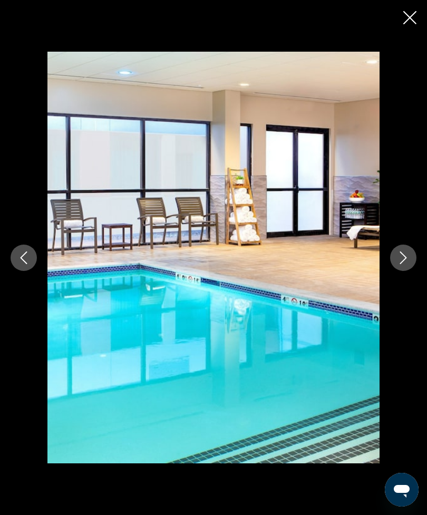
click at [404, 264] on icon "Next image" at bounding box center [403, 257] width 13 height 13
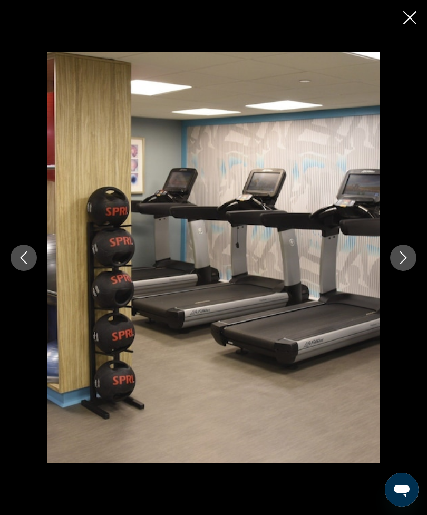
click at [400, 264] on icon "Next image" at bounding box center [403, 257] width 13 height 13
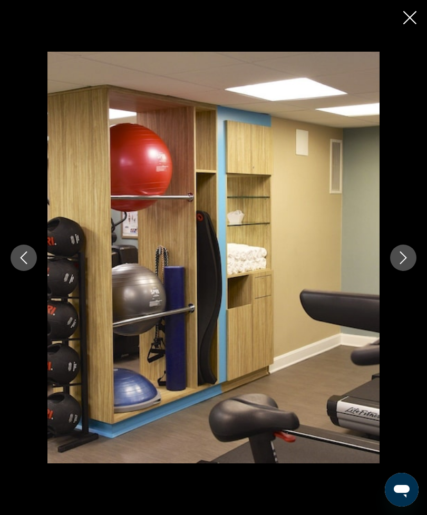
click at [404, 271] on button "Next image" at bounding box center [403, 258] width 26 height 26
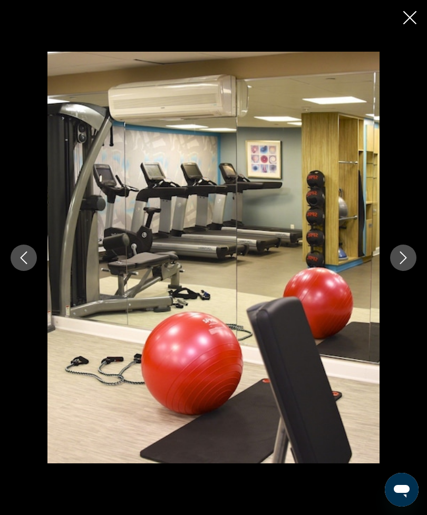
click at [405, 264] on icon "Next image" at bounding box center [403, 257] width 13 height 13
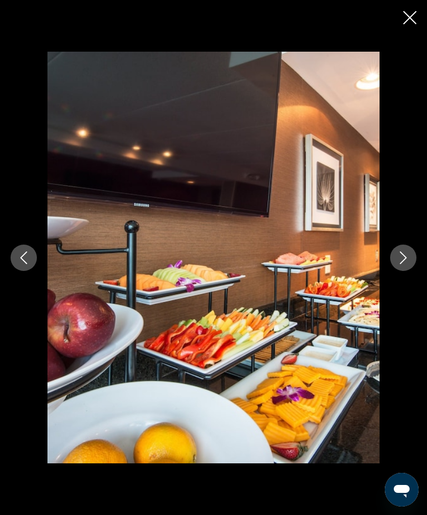
click at [404, 264] on icon "Next image" at bounding box center [403, 257] width 7 height 13
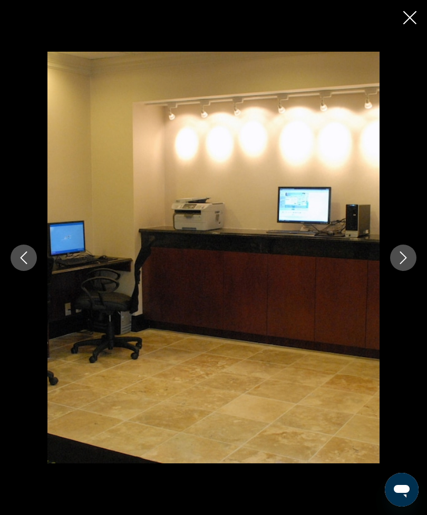
click at [406, 264] on icon "Next image" at bounding box center [403, 257] width 13 height 13
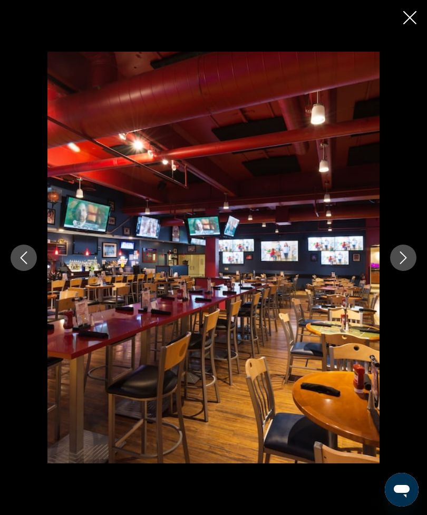
click at [30, 271] on button "Previous image" at bounding box center [24, 258] width 26 height 26
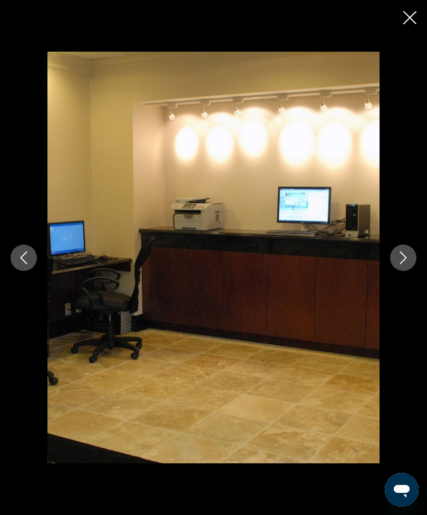
click at [399, 264] on icon "Next image" at bounding box center [403, 257] width 13 height 13
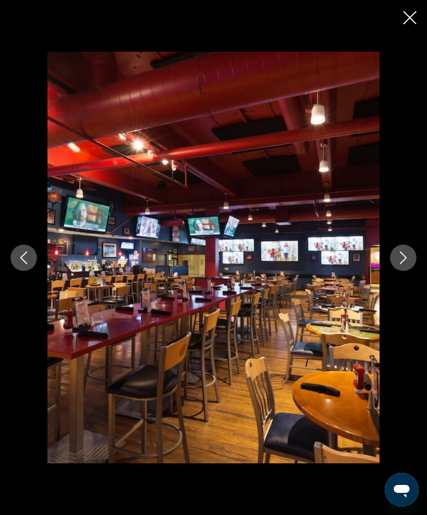
click at [396, 271] on button "Next image" at bounding box center [403, 258] width 26 height 26
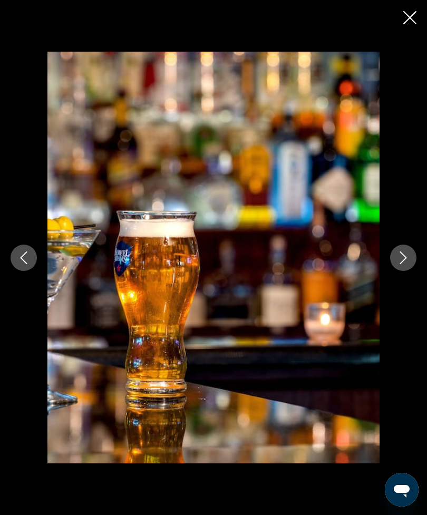
click at [401, 264] on icon "Next image" at bounding box center [403, 257] width 13 height 13
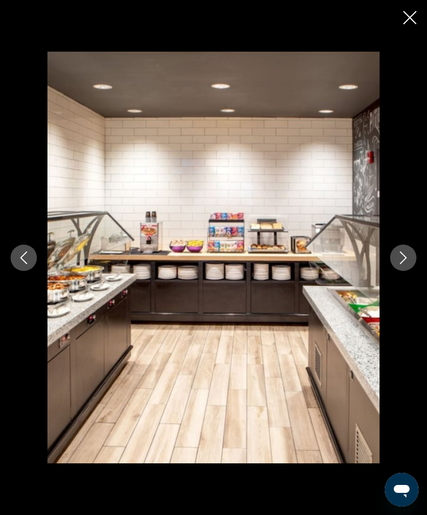
click at [401, 264] on icon "Next image" at bounding box center [403, 257] width 7 height 13
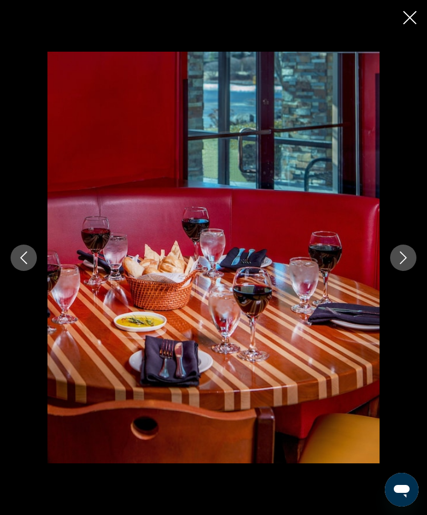
click at [411, 271] on button "Next image" at bounding box center [403, 258] width 26 height 26
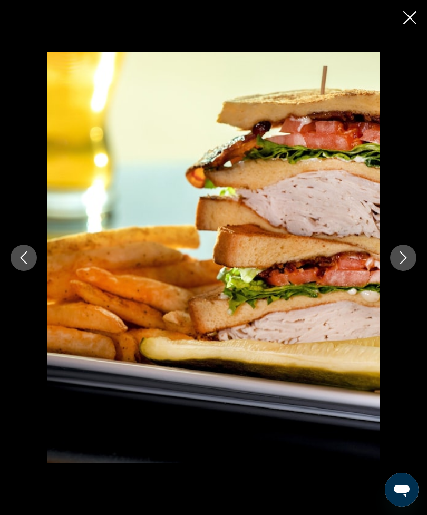
click at [407, 264] on icon "Next image" at bounding box center [403, 257] width 13 height 13
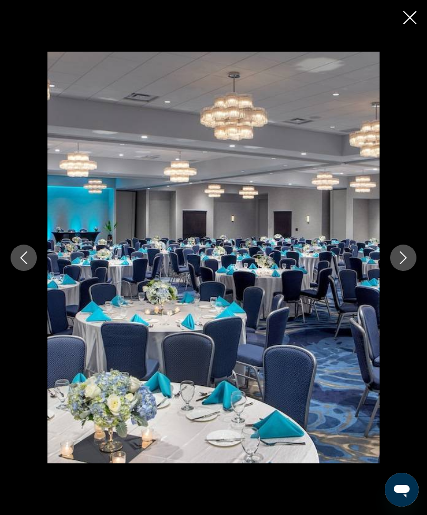
click at [402, 264] on icon "Next image" at bounding box center [403, 257] width 13 height 13
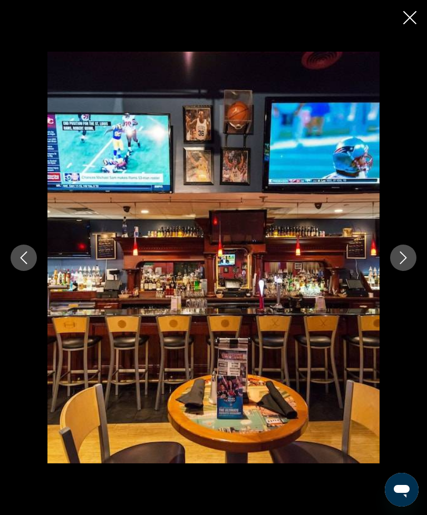
click at [404, 264] on icon "Next image" at bounding box center [403, 257] width 13 height 13
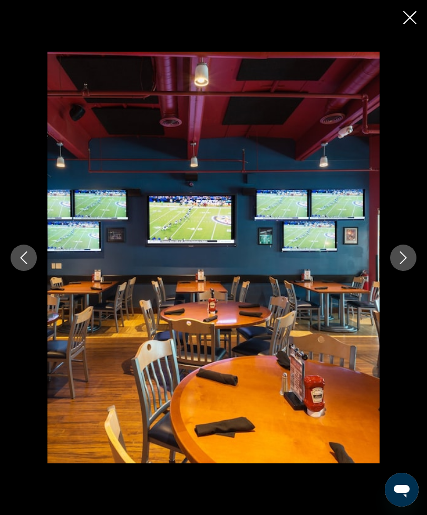
click at [404, 264] on icon "Next image" at bounding box center [403, 257] width 13 height 13
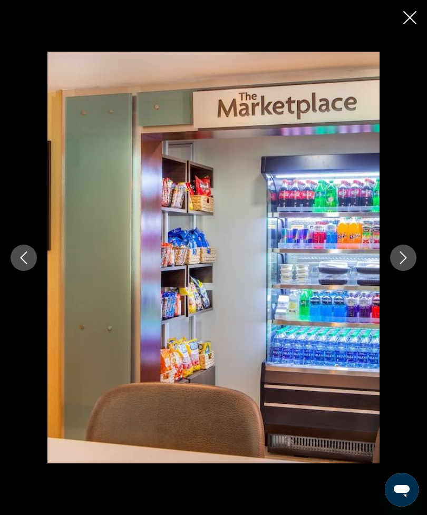
click at [404, 264] on icon "Next image" at bounding box center [403, 257] width 13 height 13
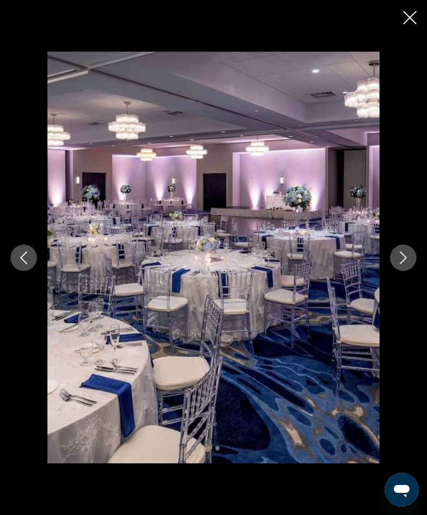
click at [400, 264] on icon "Next image" at bounding box center [403, 257] width 13 height 13
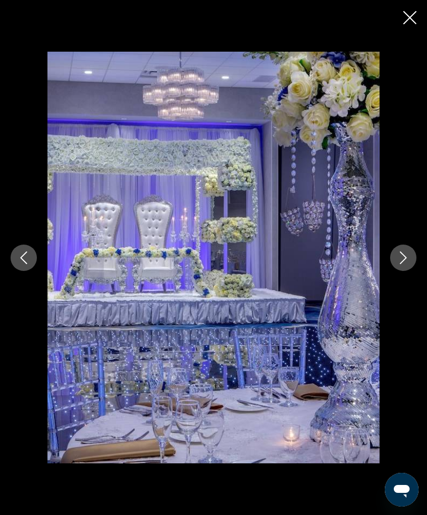
click at [401, 264] on icon "Next image" at bounding box center [403, 257] width 13 height 13
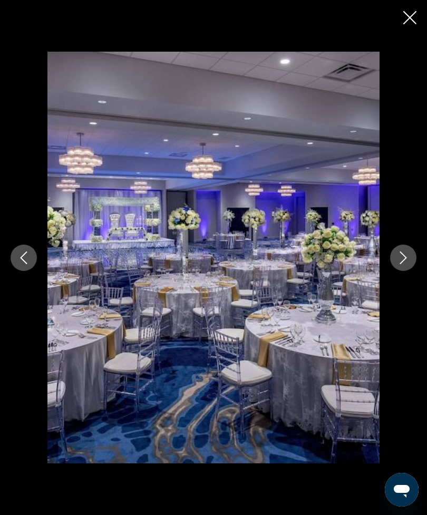
click at [401, 271] on button "Next image" at bounding box center [403, 258] width 26 height 26
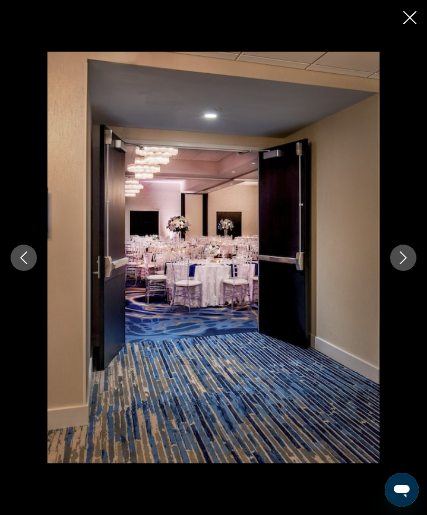
click at [409, 271] on button "Next image" at bounding box center [403, 258] width 26 height 26
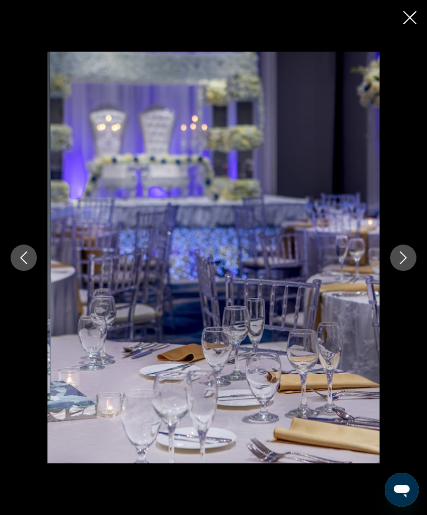
click at [402, 271] on button "Next image" at bounding box center [403, 258] width 26 height 26
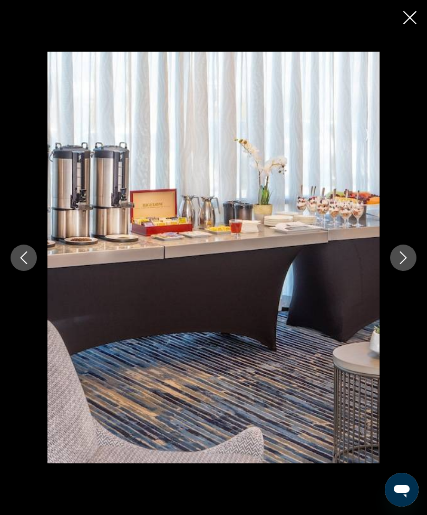
click at [401, 271] on button "Next image" at bounding box center [403, 258] width 26 height 26
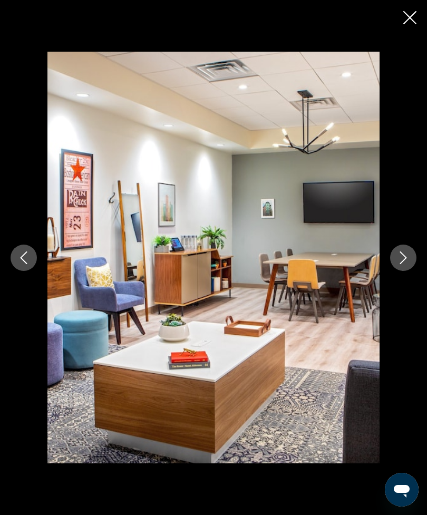
click at [22, 264] on icon "Previous image" at bounding box center [24, 257] width 7 height 13
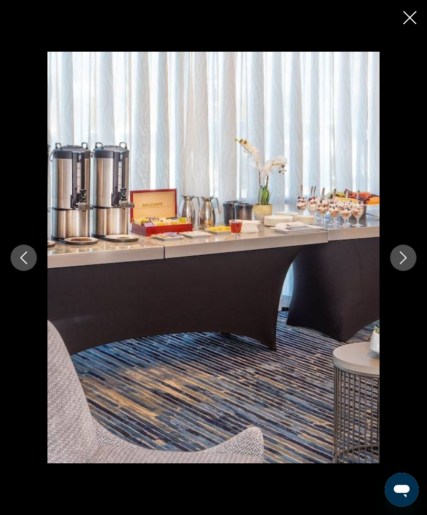
click at [393, 271] on button "Next image" at bounding box center [403, 258] width 26 height 26
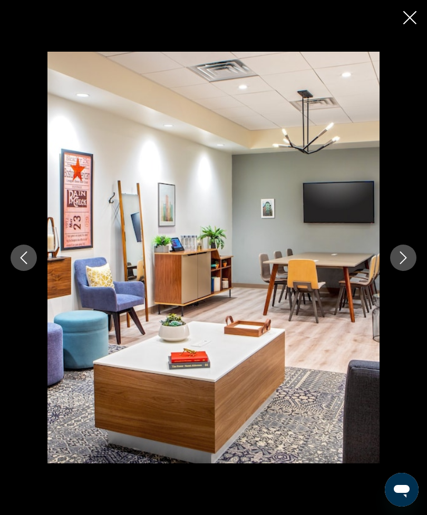
click at [402, 264] on icon "Next image" at bounding box center [403, 257] width 13 height 13
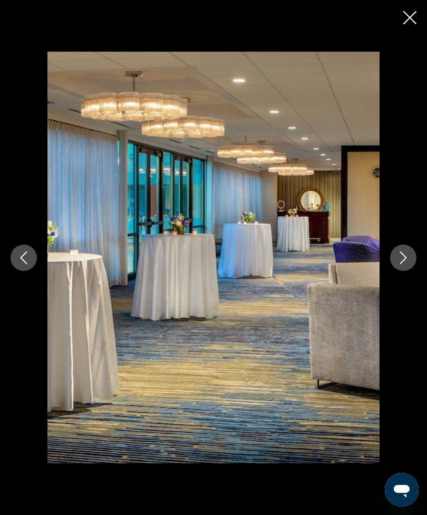
click at [394, 271] on button "Next image" at bounding box center [403, 258] width 26 height 26
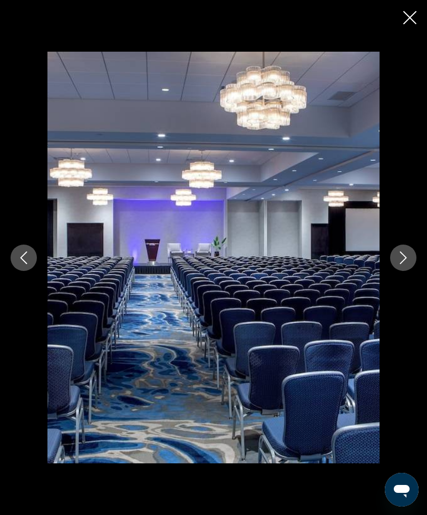
click at [399, 264] on icon "Next image" at bounding box center [403, 257] width 13 height 13
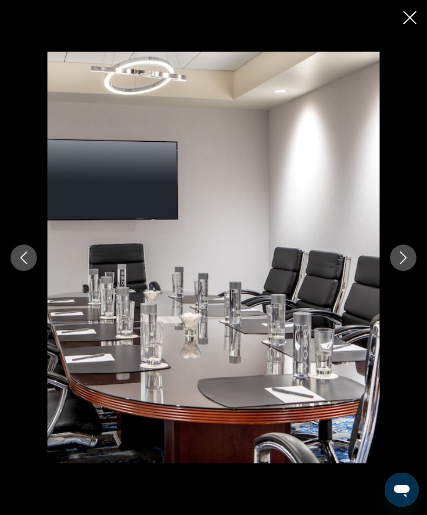
click at [399, 264] on icon "Next image" at bounding box center [403, 257] width 13 height 13
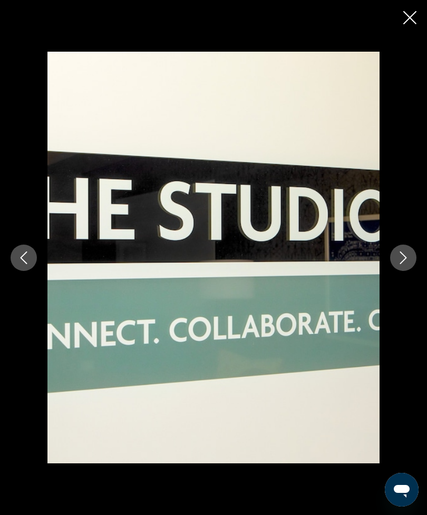
click at [396, 271] on button "Next image" at bounding box center [403, 258] width 26 height 26
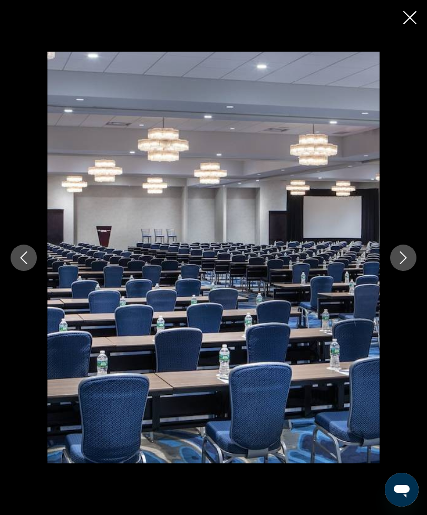
click at [400, 264] on icon "Next image" at bounding box center [403, 257] width 13 height 13
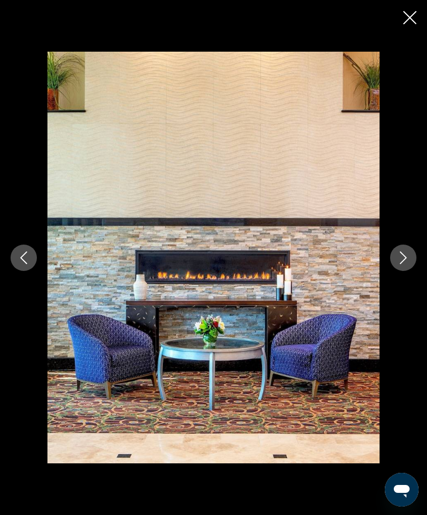
click at [398, 264] on icon "Next image" at bounding box center [403, 257] width 13 height 13
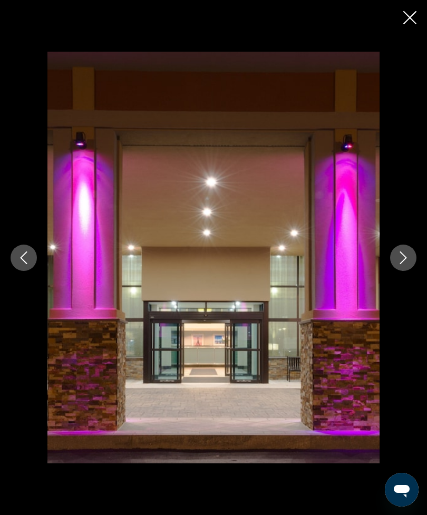
click at [400, 264] on icon "Next image" at bounding box center [403, 257] width 13 height 13
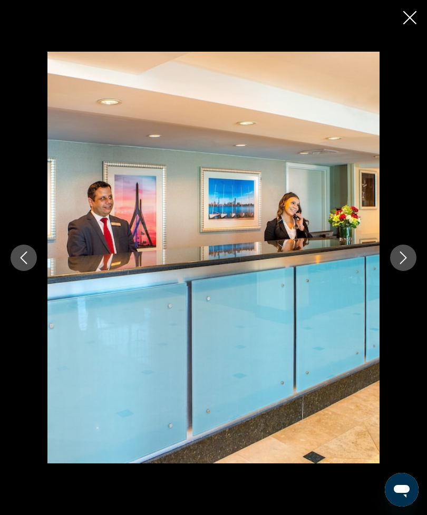
click at [400, 264] on icon "Next image" at bounding box center [403, 257] width 13 height 13
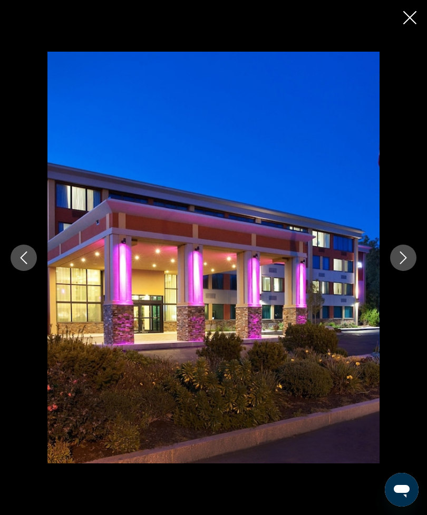
click at [398, 264] on icon "Next image" at bounding box center [403, 257] width 13 height 13
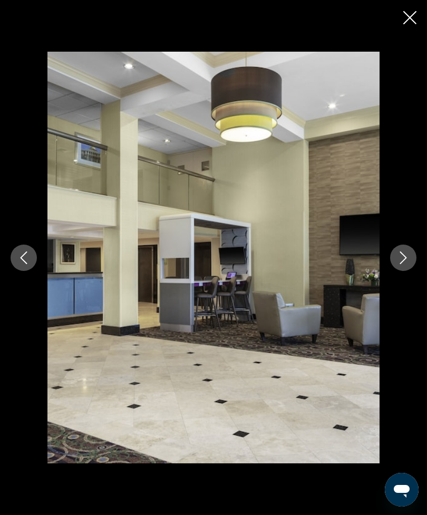
click at [396, 271] on button "Next image" at bounding box center [403, 258] width 26 height 26
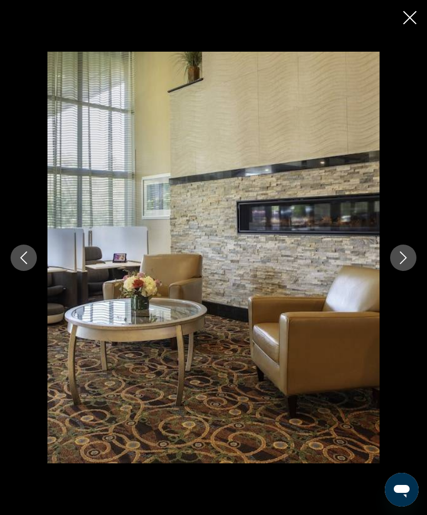
click at [398, 264] on icon "Next image" at bounding box center [403, 257] width 13 height 13
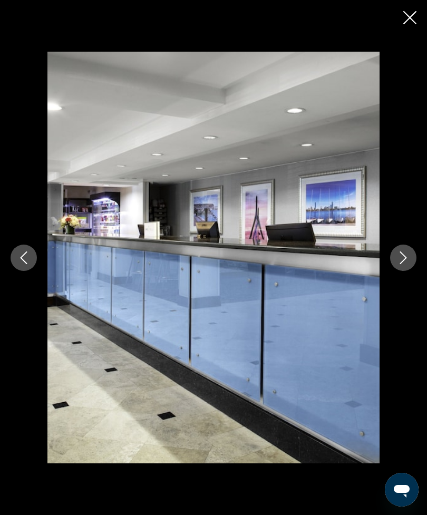
click at [398, 264] on icon "Next image" at bounding box center [403, 257] width 13 height 13
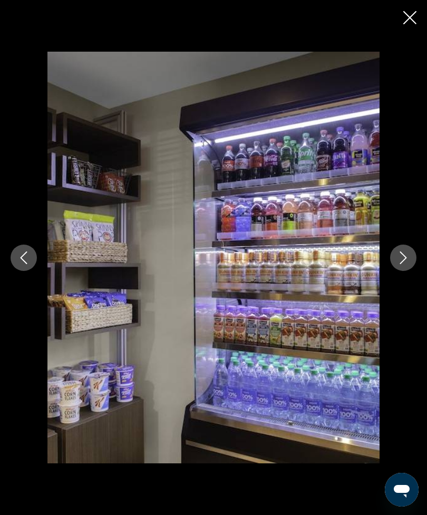
click at [403, 264] on icon "Next image" at bounding box center [403, 257] width 13 height 13
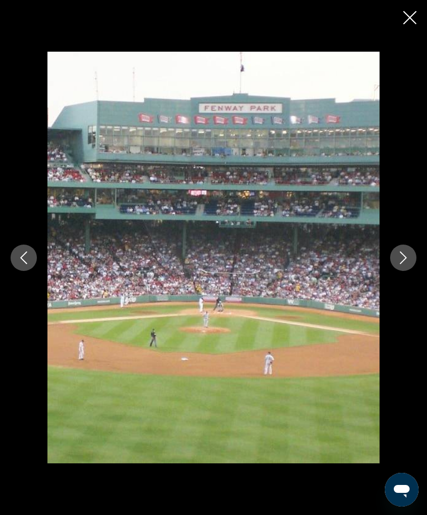
click at [404, 264] on icon "Next image" at bounding box center [403, 257] width 13 height 13
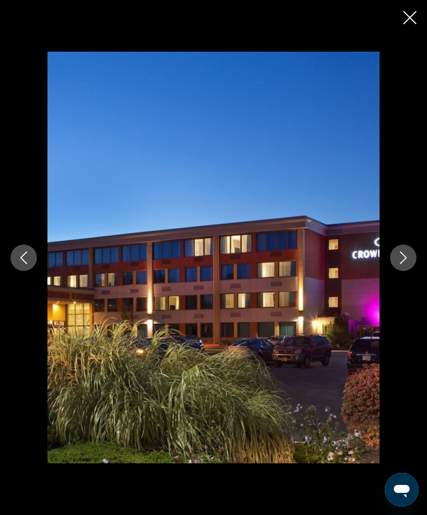
click at [402, 264] on icon "Next image" at bounding box center [403, 257] width 13 height 13
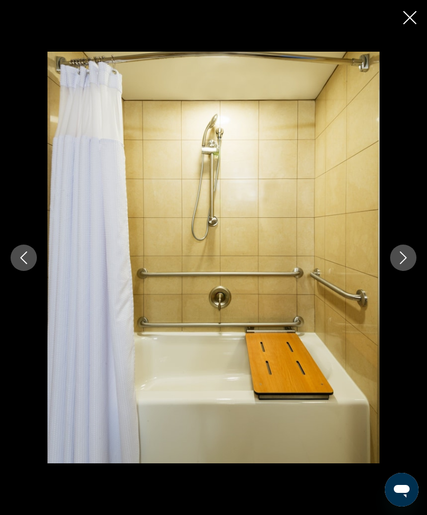
click at [401, 264] on icon "Next image" at bounding box center [403, 257] width 13 height 13
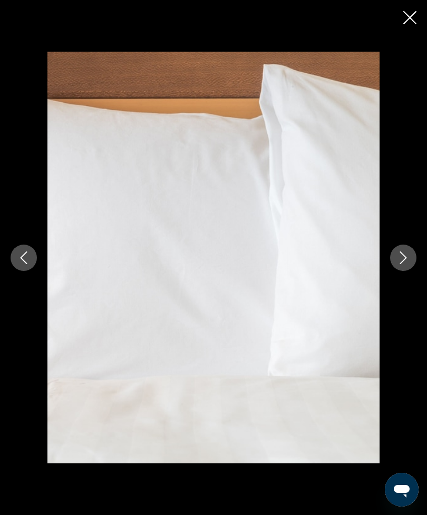
click at [405, 264] on icon "Next image" at bounding box center [403, 257] width 13 height 13
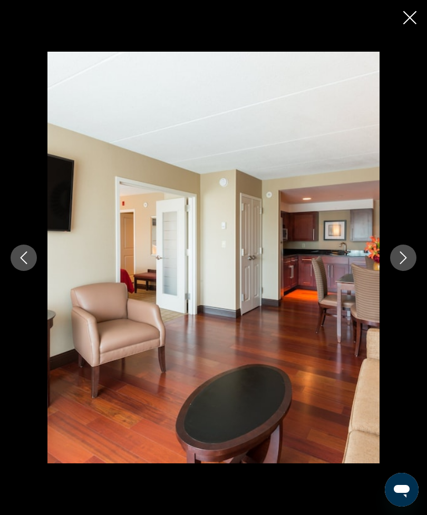
click at [401, 271] on button "Next image" at bounding box center [403, 258] width 26 height 26
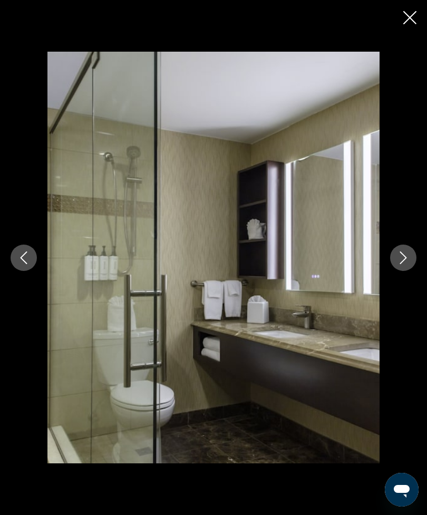
click at [411, 12] on icon "Close slideshow" at bounding box center [409, 17] width 13 height 13
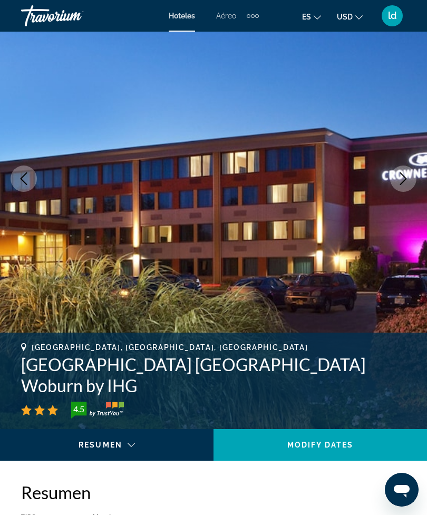
scroll to position [0, 0]
